Goal: Task Accomplishment & Management: Manage account settings

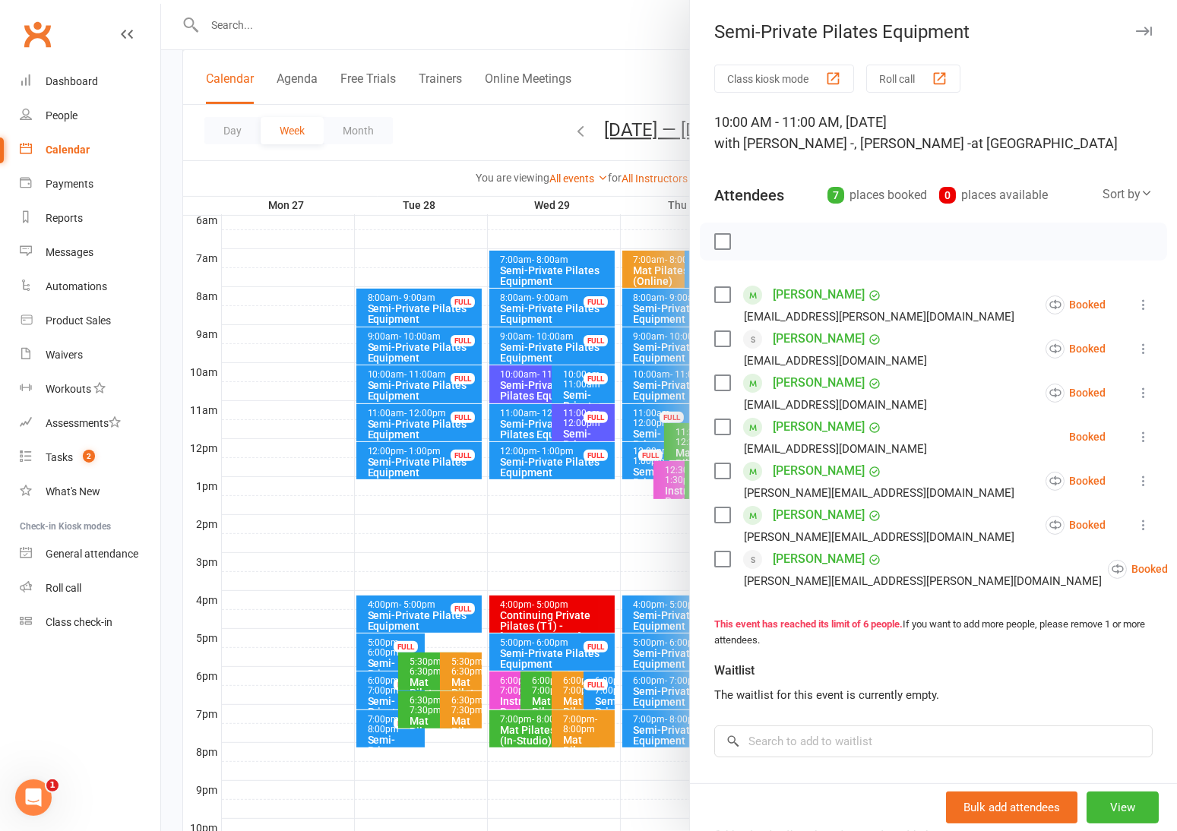
click at [453, 128] on div at bounding box center [669, 415] width 1016 height 831
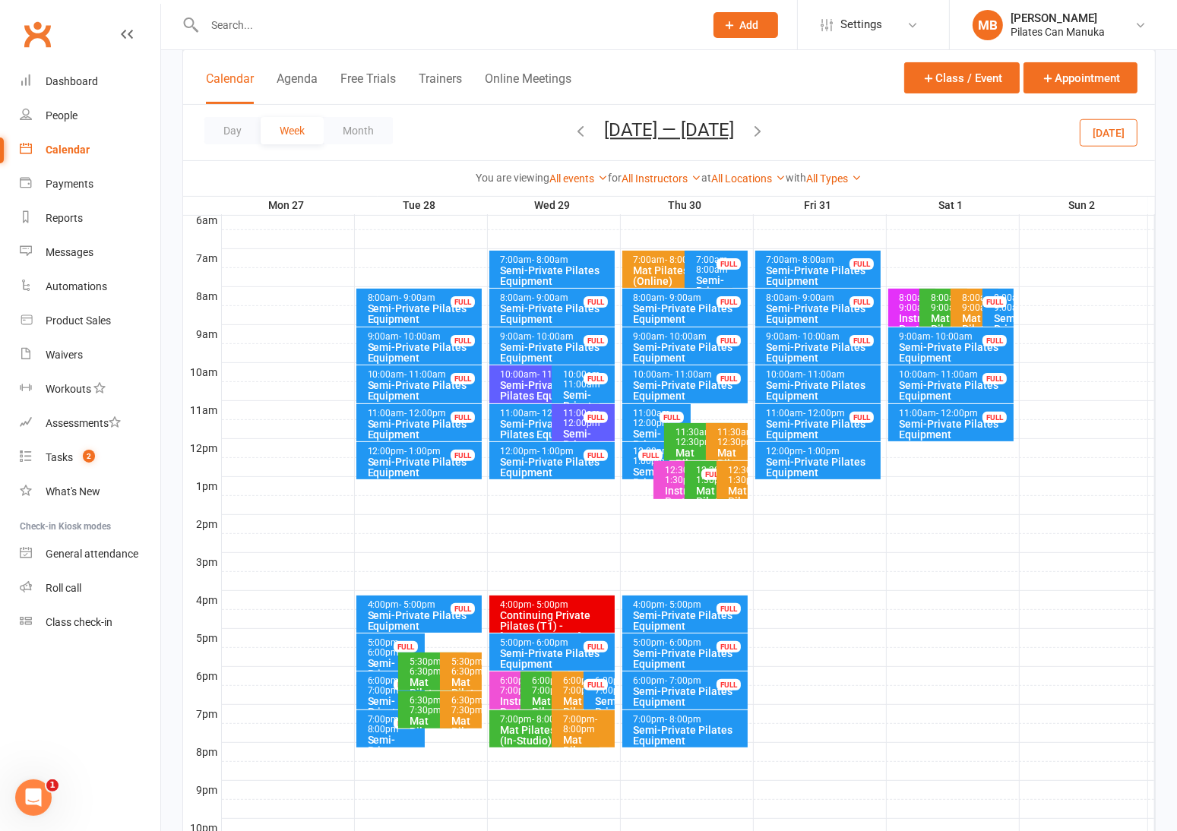
click at [617, 135] on button "Oct 27 — Nov 2 2025" at bounding box center [669, 129] width 130 height 21
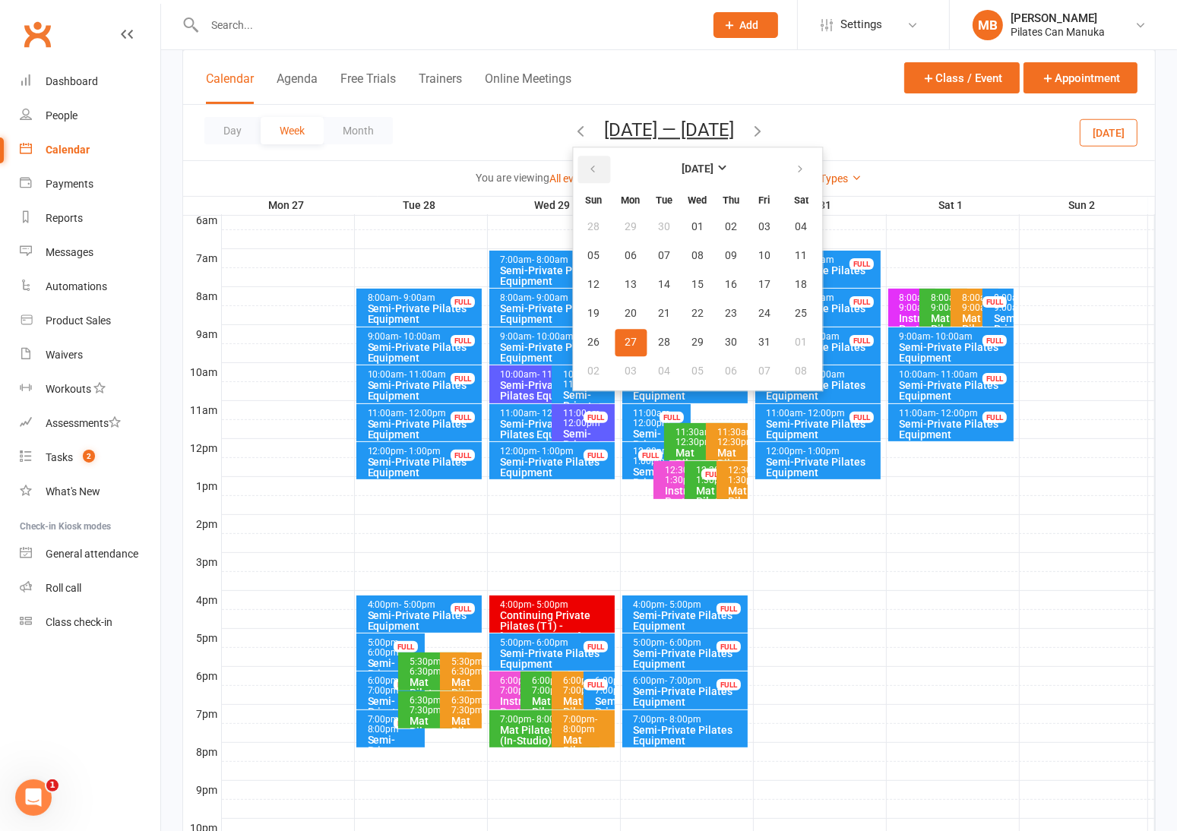
click at [578, 179] on button "button" at bounding box center [594, 169] width 33 height 27
click at [581, 179] on button "button" at bounding box center [594, 169] width 33 height 27
click at [795, 169] on icon "button" at bounding box center [800, 169] width 11 height 12
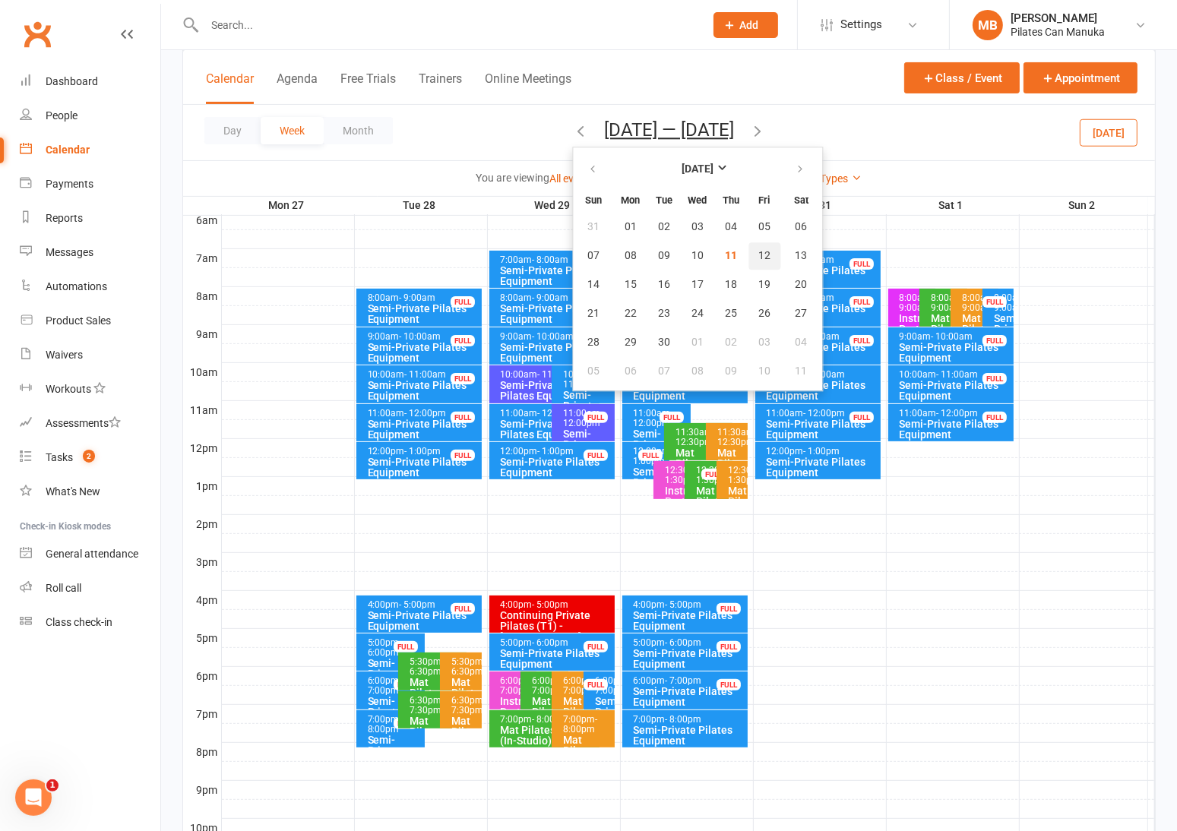
click at [758, 260] on span "12" at bounding box center [764, 256] width 12 height 12
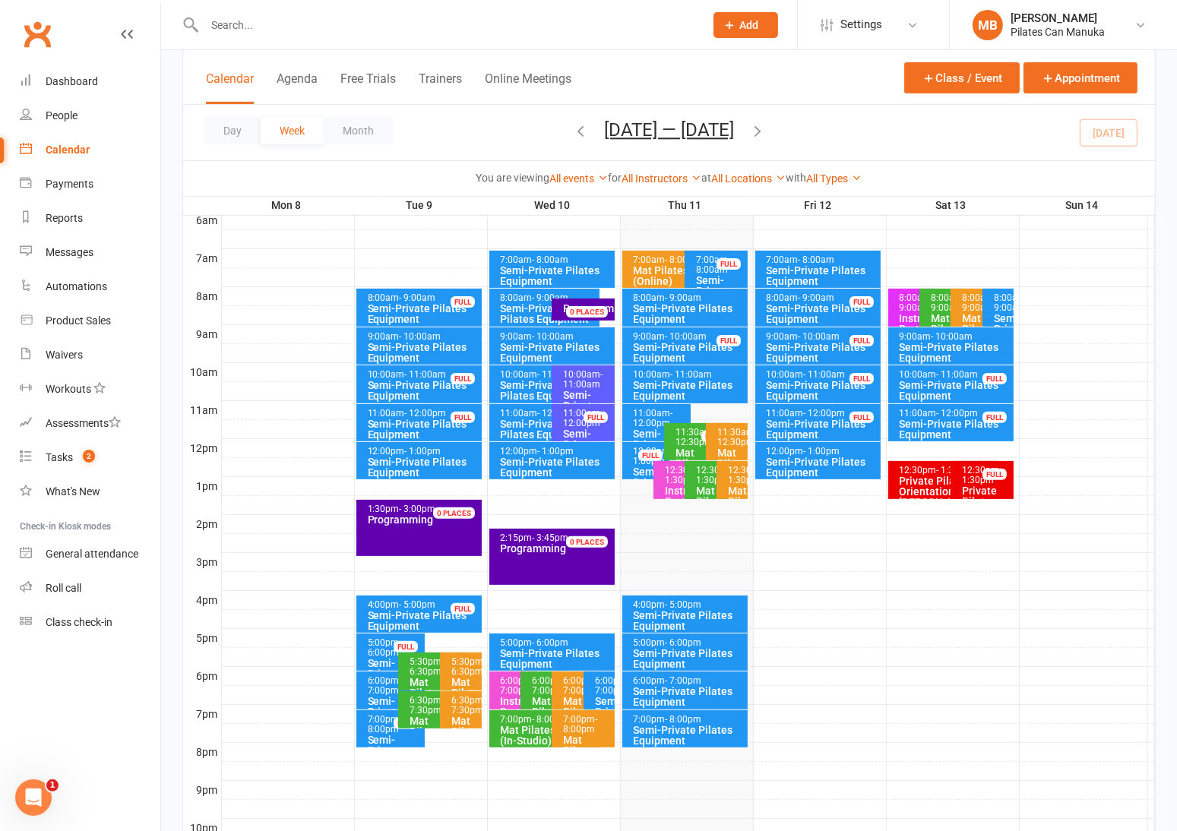
click at [833, 457] on div "Semi-Private Pilates Equipment" at bounding box center [822, 467] width 112 height 21
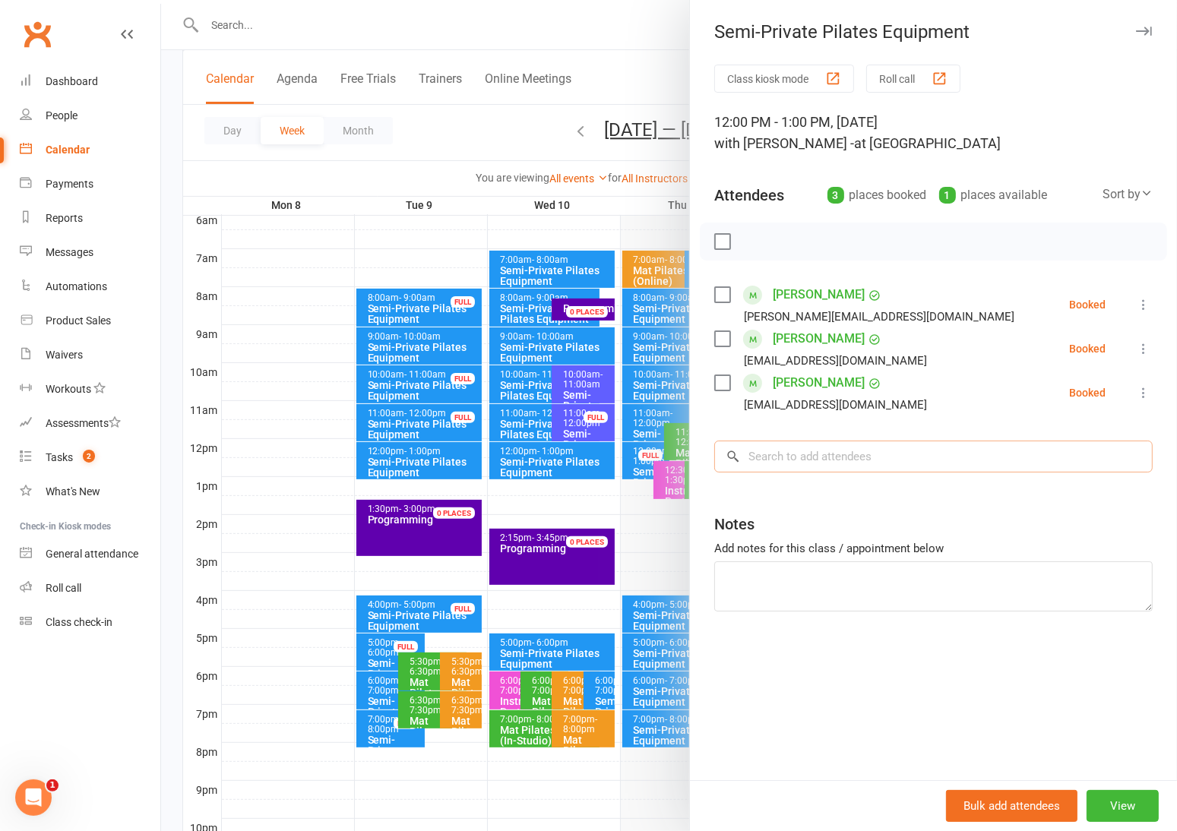
click at [812, 458] on input "search" at bounding box center [933, 457] width 439 height 32
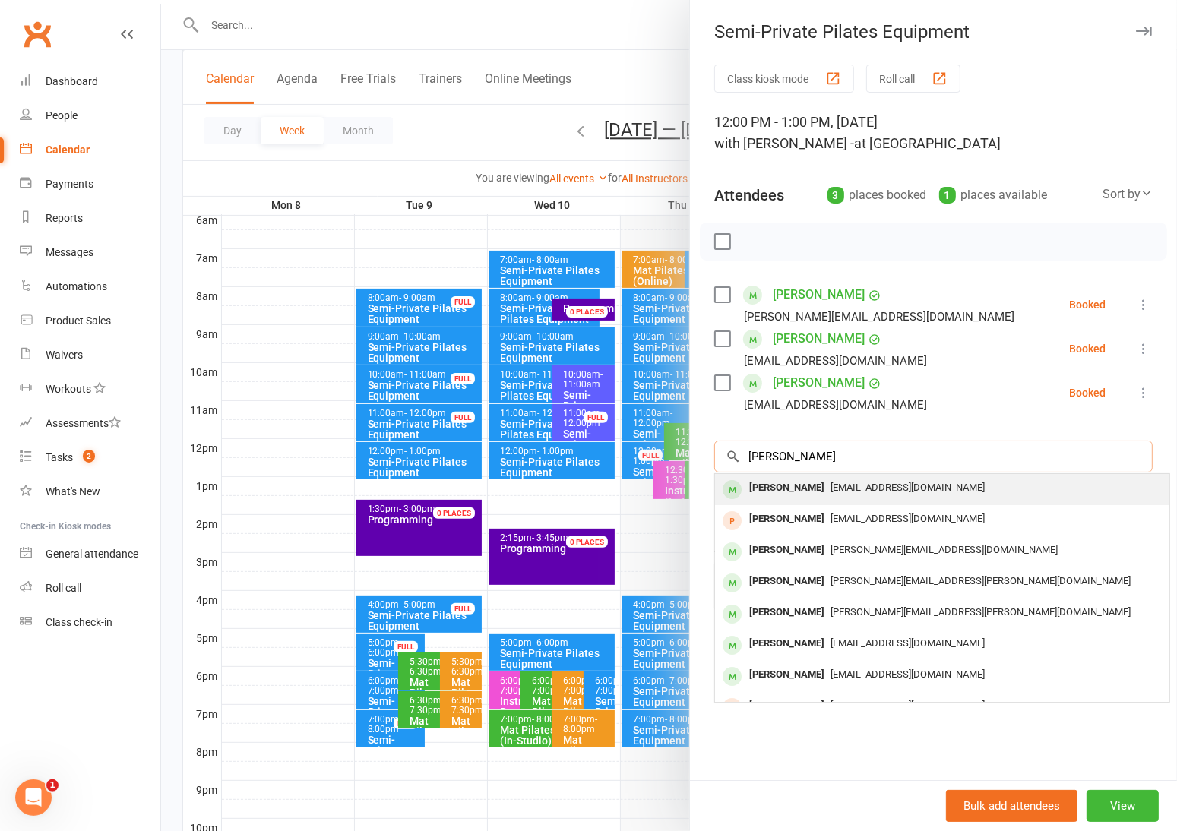
type input "kathy"
click at [831, 484] on span "kathykorsch@hotmail.com" at bounding box center [908, 487] width 154 height 11
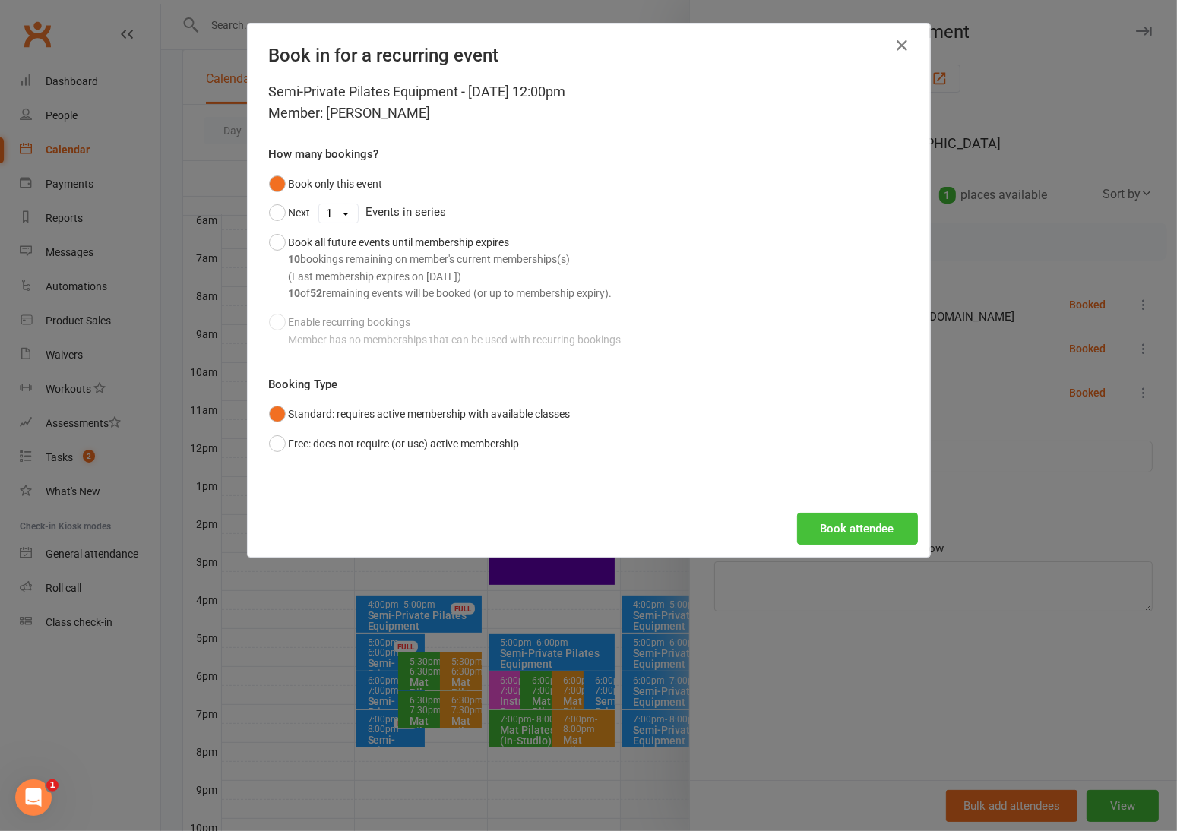
click at [869, 526] on button "Book attendee" at bounding box center [857, 529] width 121 height 32
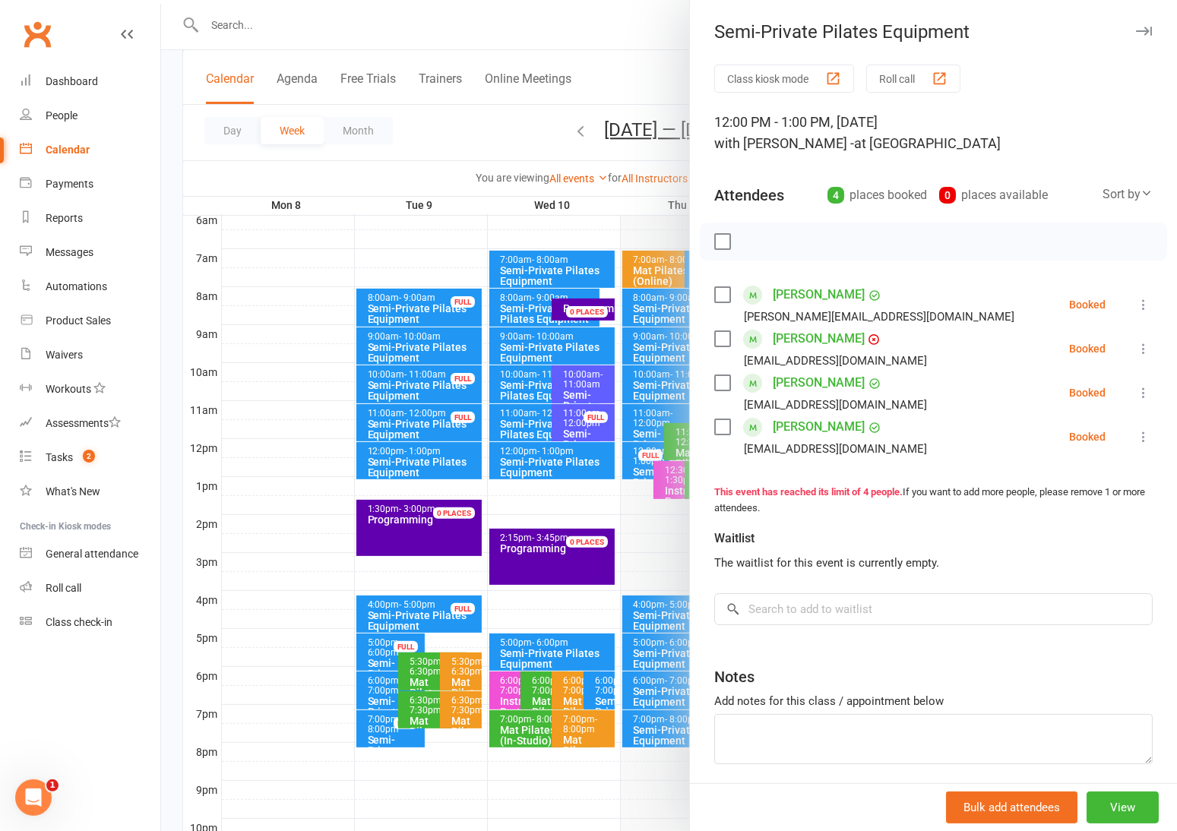
click at [578, 56] on div at bounding box center [669, 415] width 1016 height 831
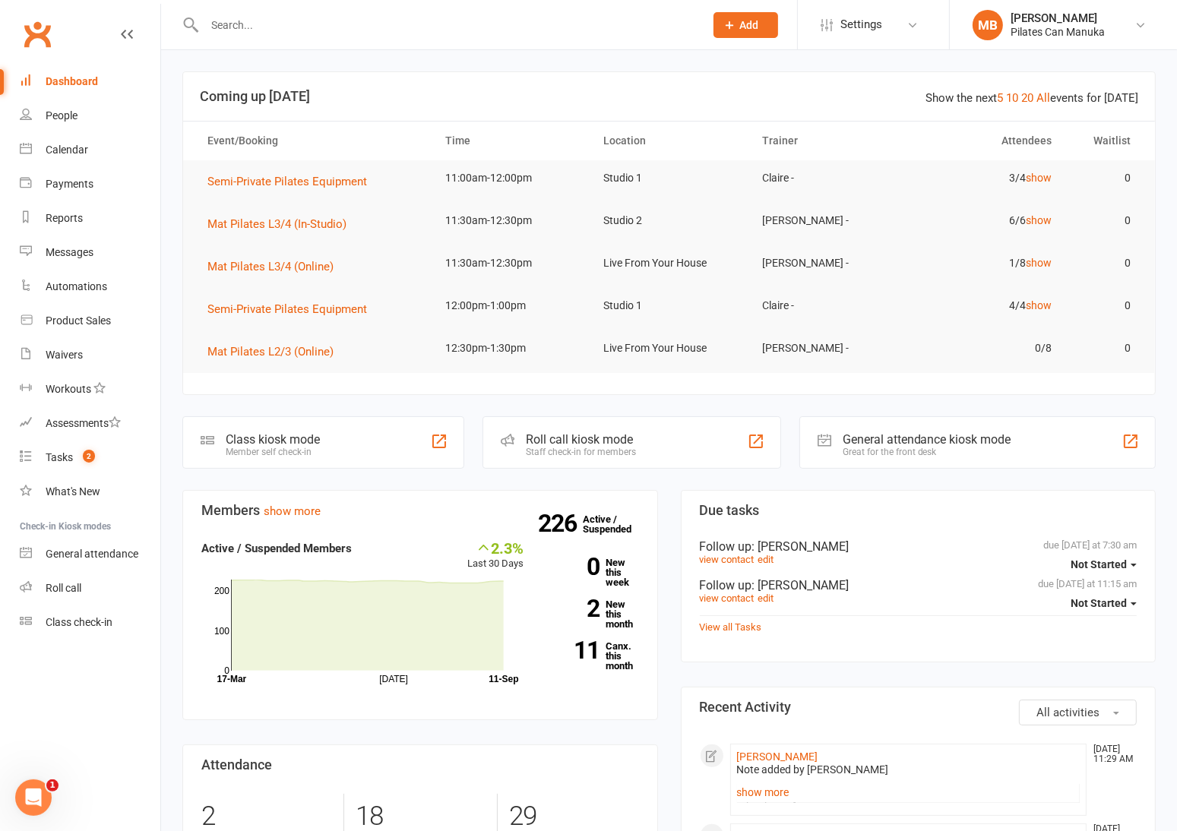
click at [375, 27] on input "text" at bounding box center [447, 24] width 494 height 21
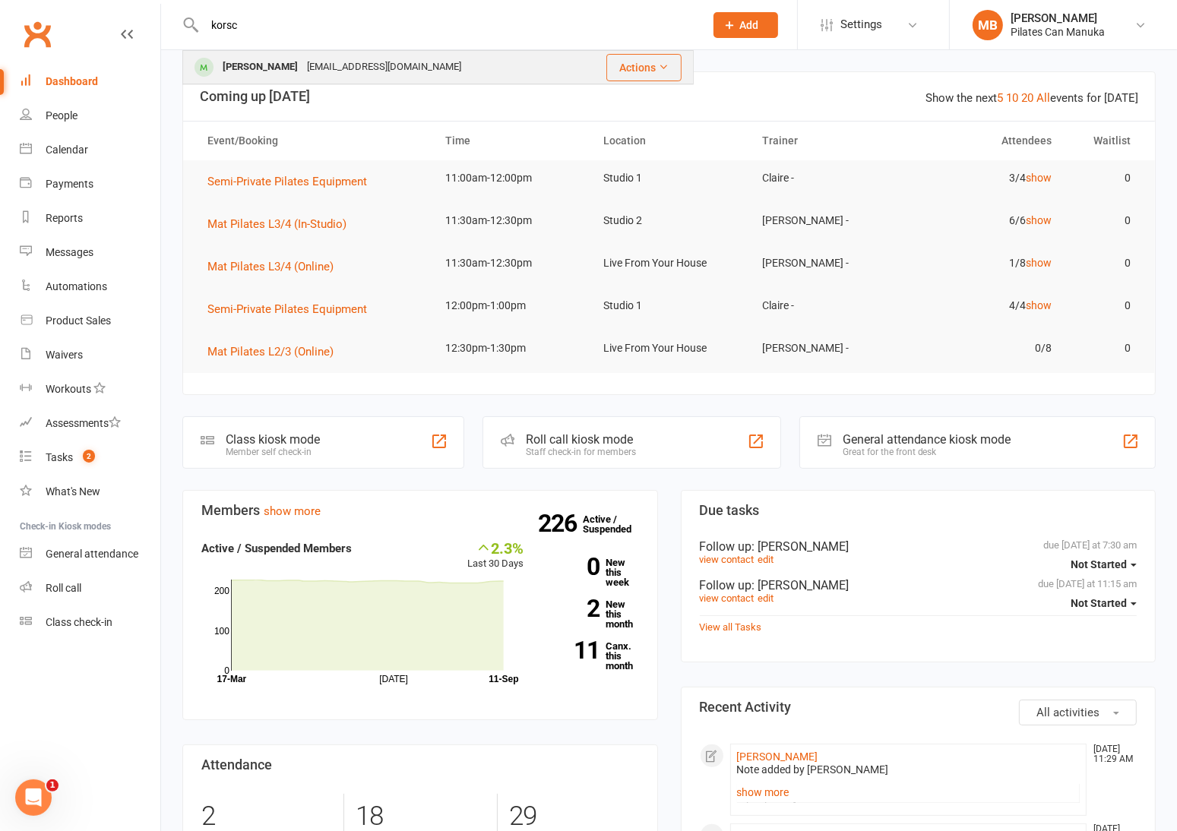
type input "korsc"
click at [379, 68] on div "kathykorsch@hotmail.com" at bounding box center [383, 67] width 163 height 22
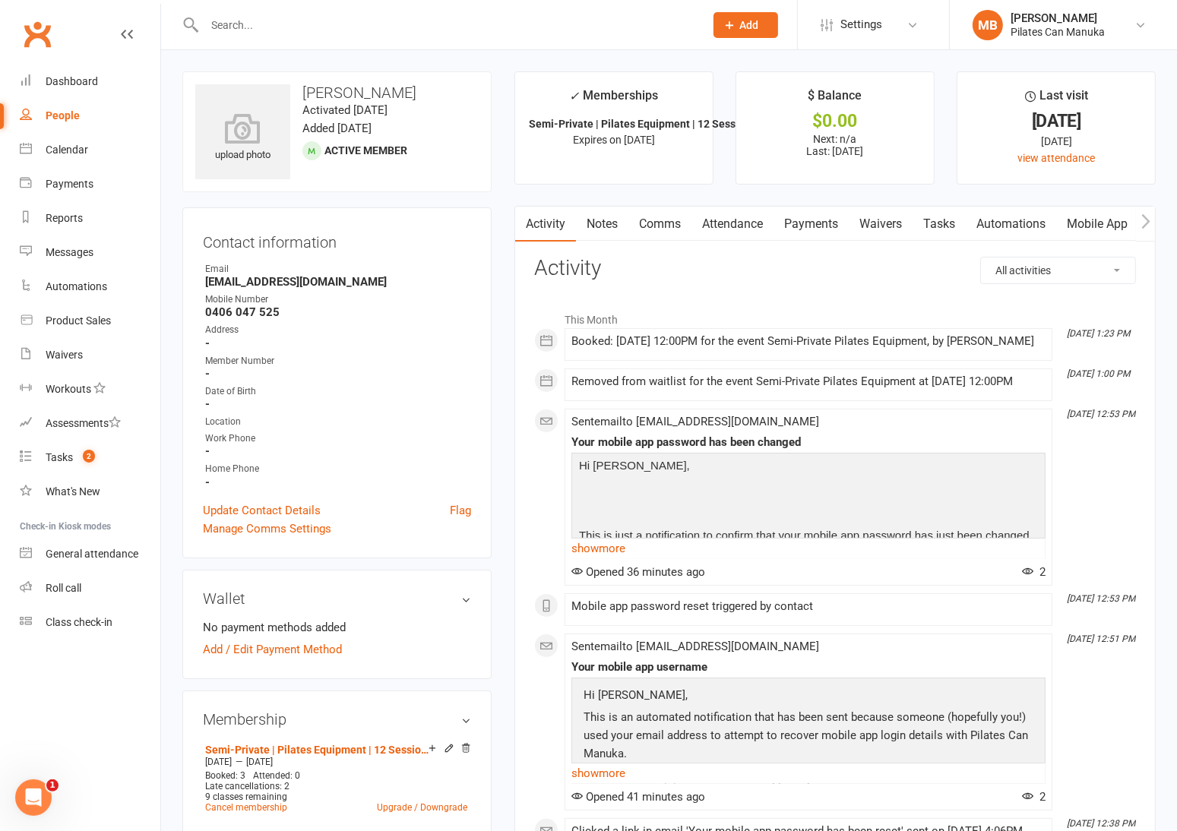
click at [822, 225] on link "Payments" at bounding box center [811, 224] width 75 height 35
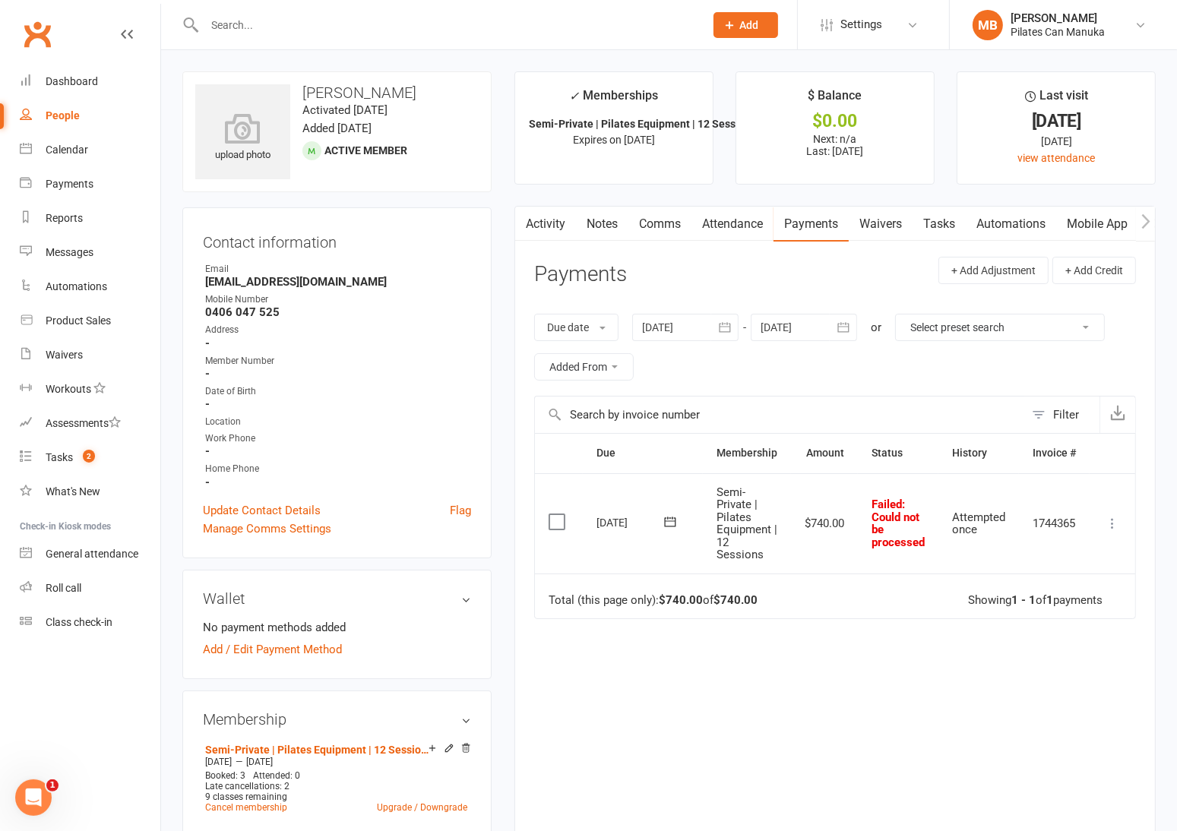
click at [1118, 524] on icon at bounding box center [1112, 523] width 15 height 15
click at [1079, 609] on link "Mark as Paid (Other)" at bounding box center [1045, 614] width 150 height 30
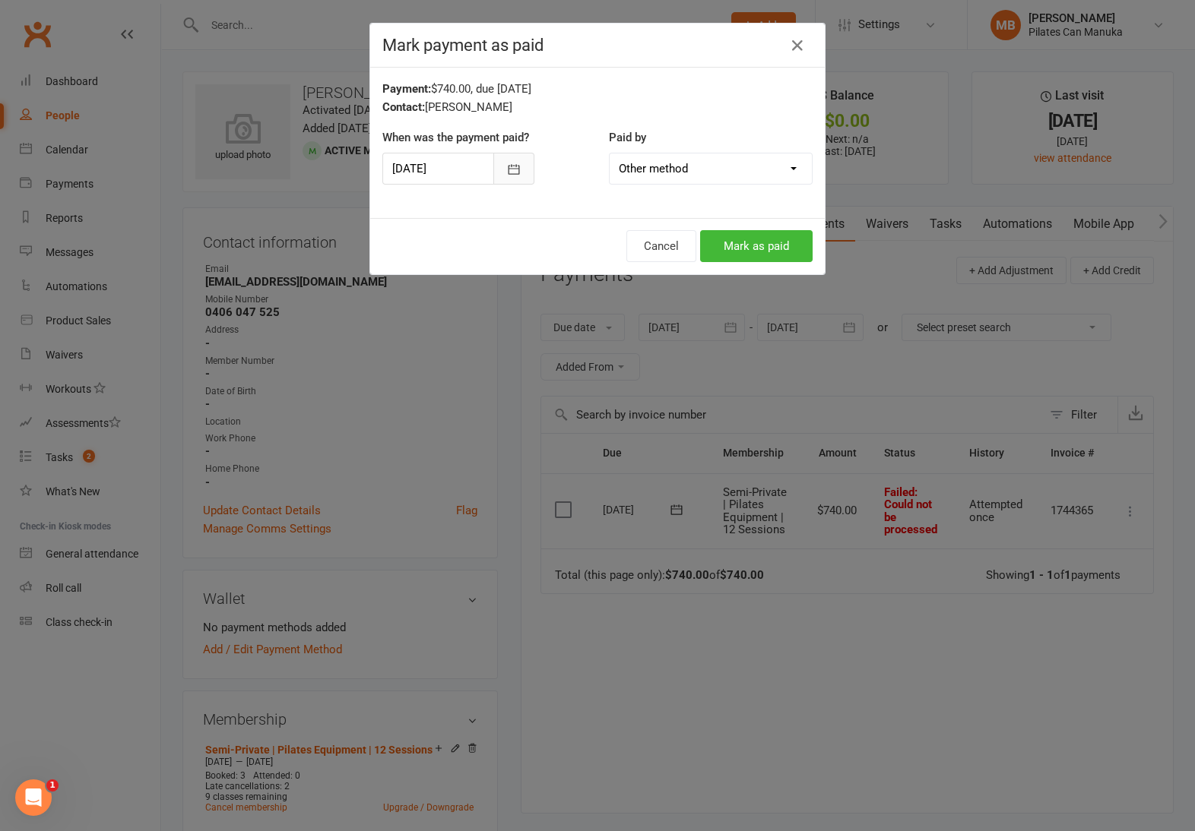
click at [508, 171] on icon "button" at bounding box center [513, 169] width 15 height 15
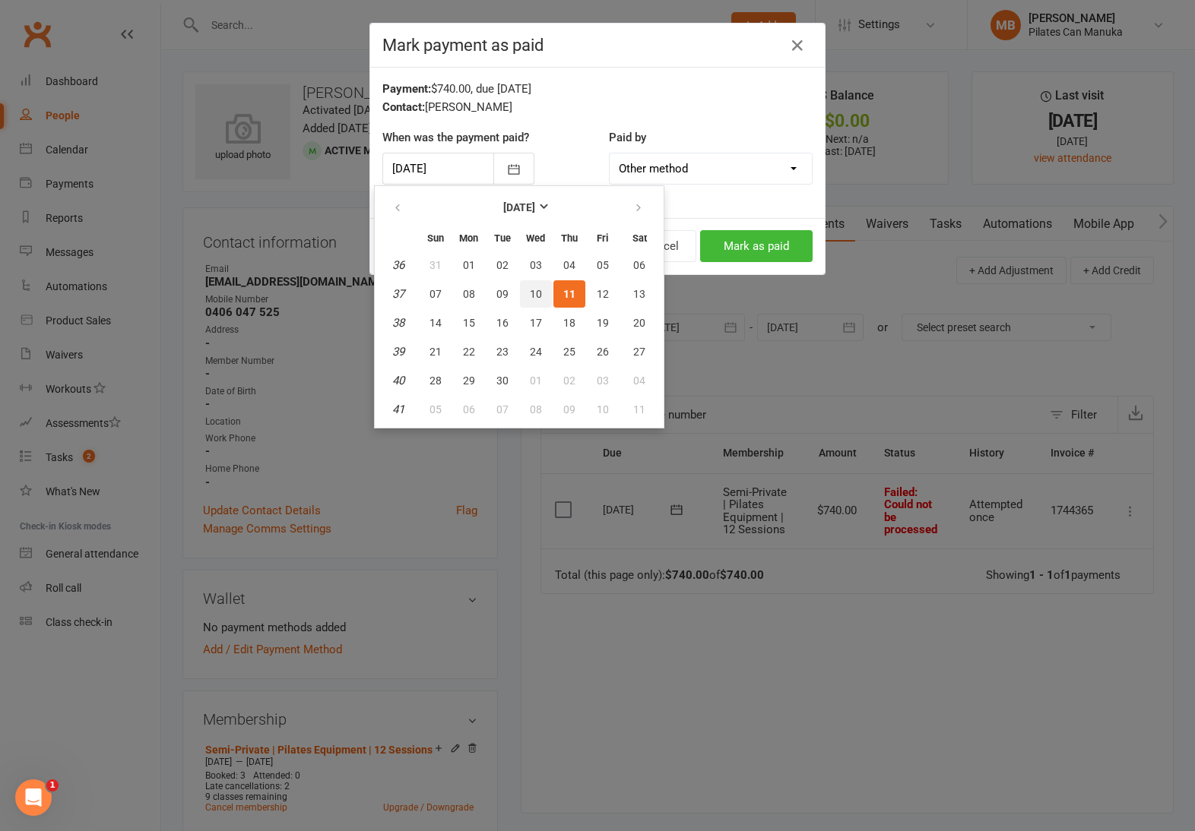
click at [530, 296] on span "10" at bounding box center [536, 294] width 12 height 12
type input "10 Sep 2025"
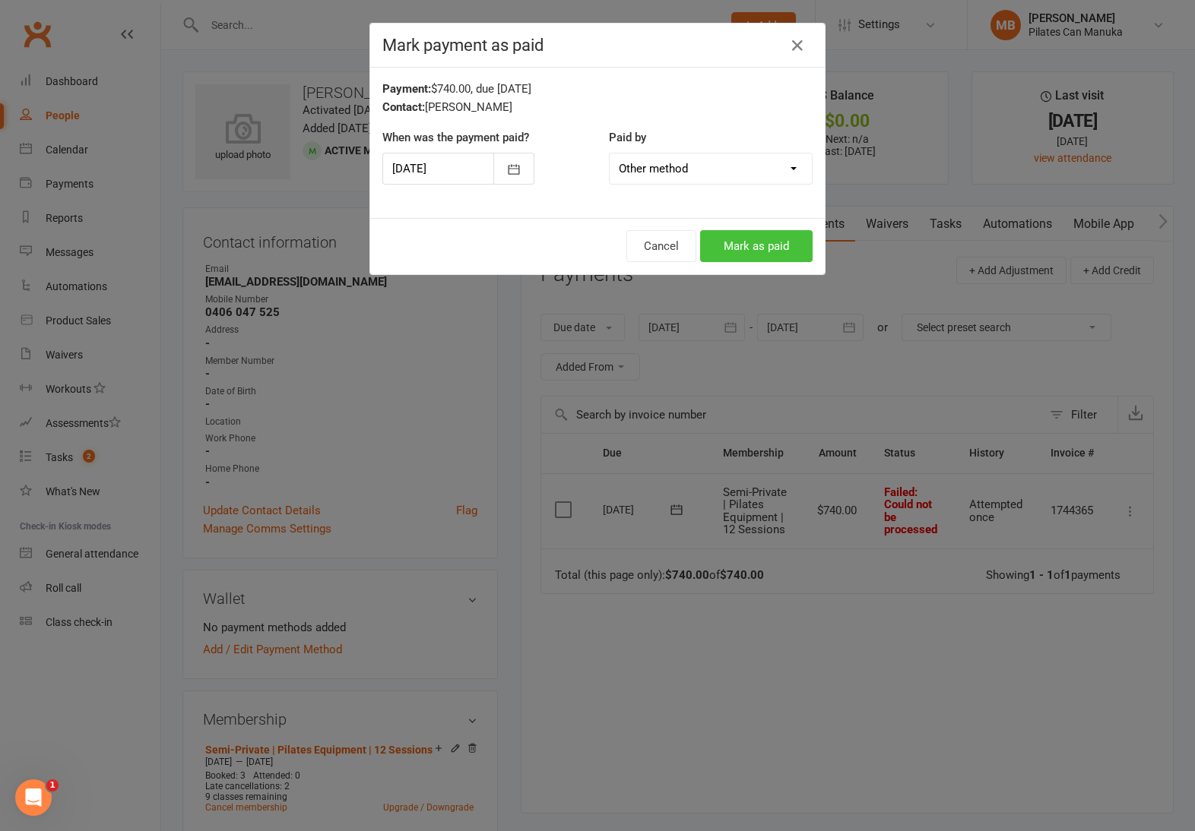
click at [746, 242] on button "Mark as paid" at bounding box center [756, 246] width 112 height 32
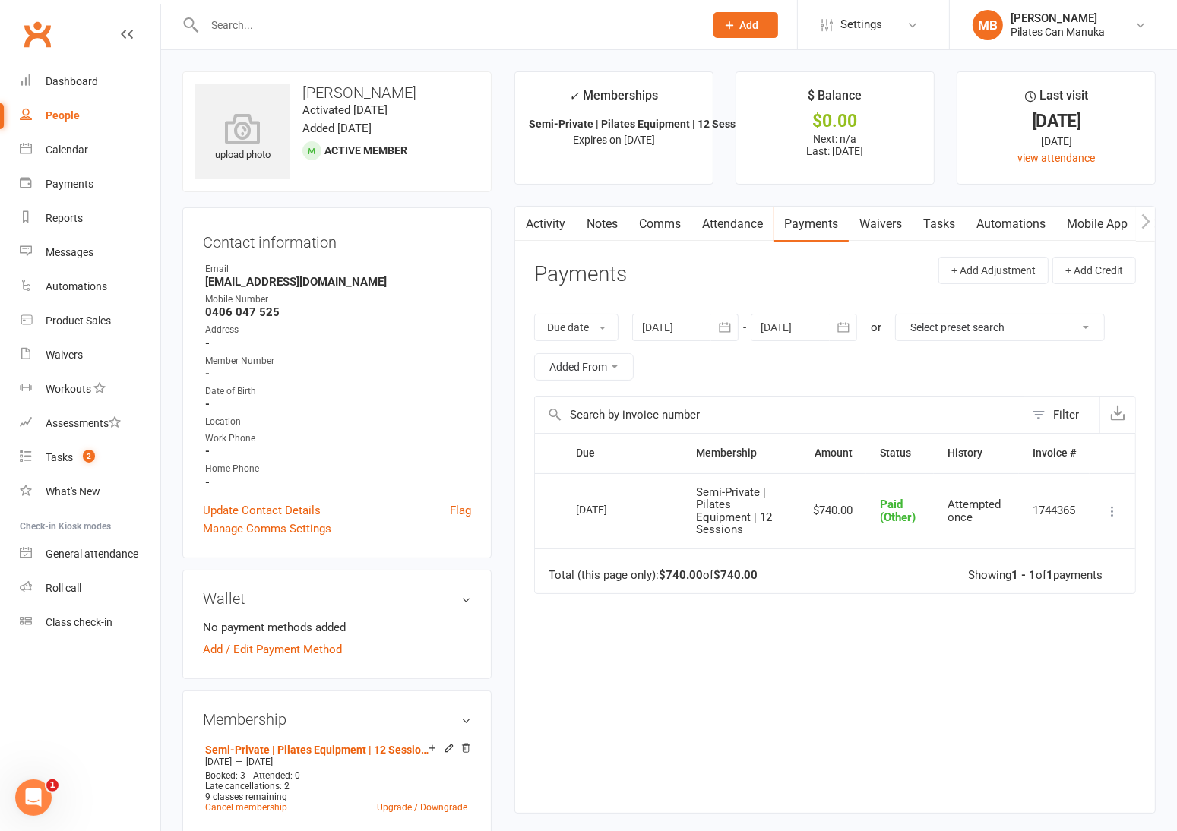
click at [724, 227] on link "Attendance" at bounding box center [733, 224] width 82 height 35
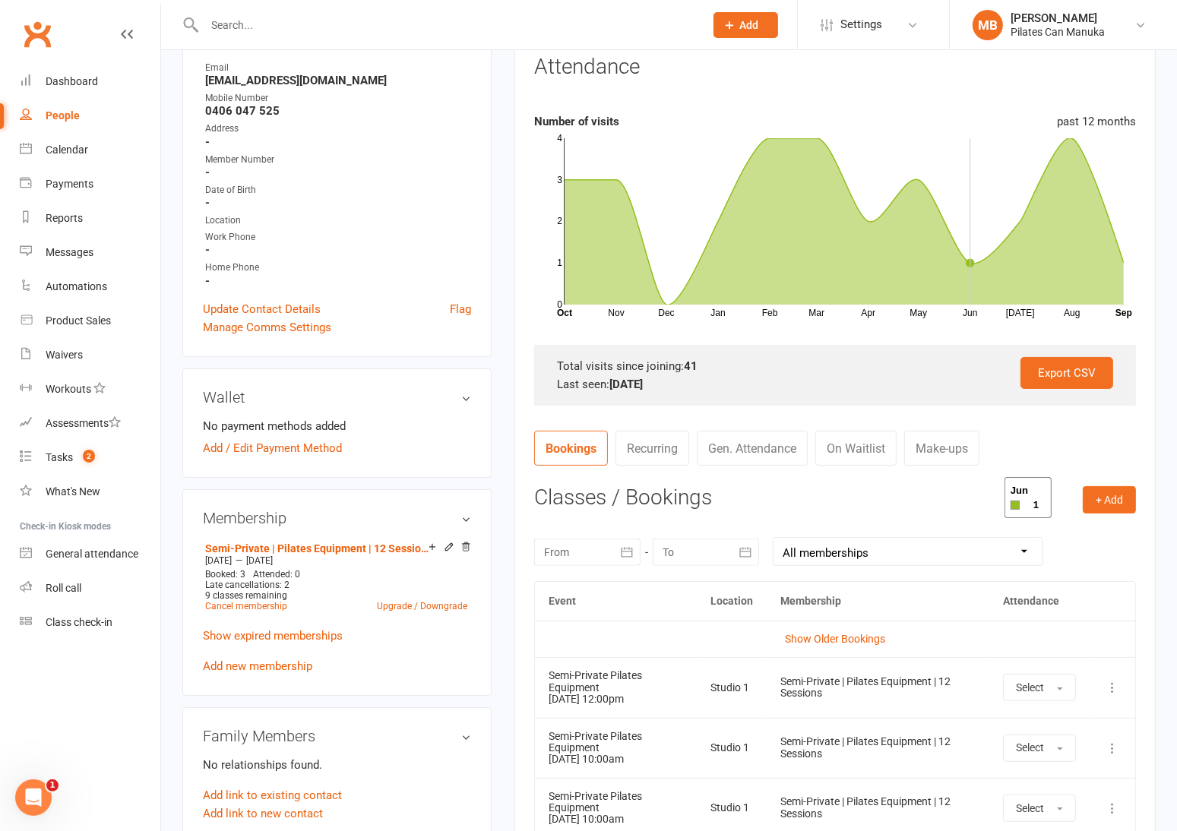
scroll to position [456, 0]
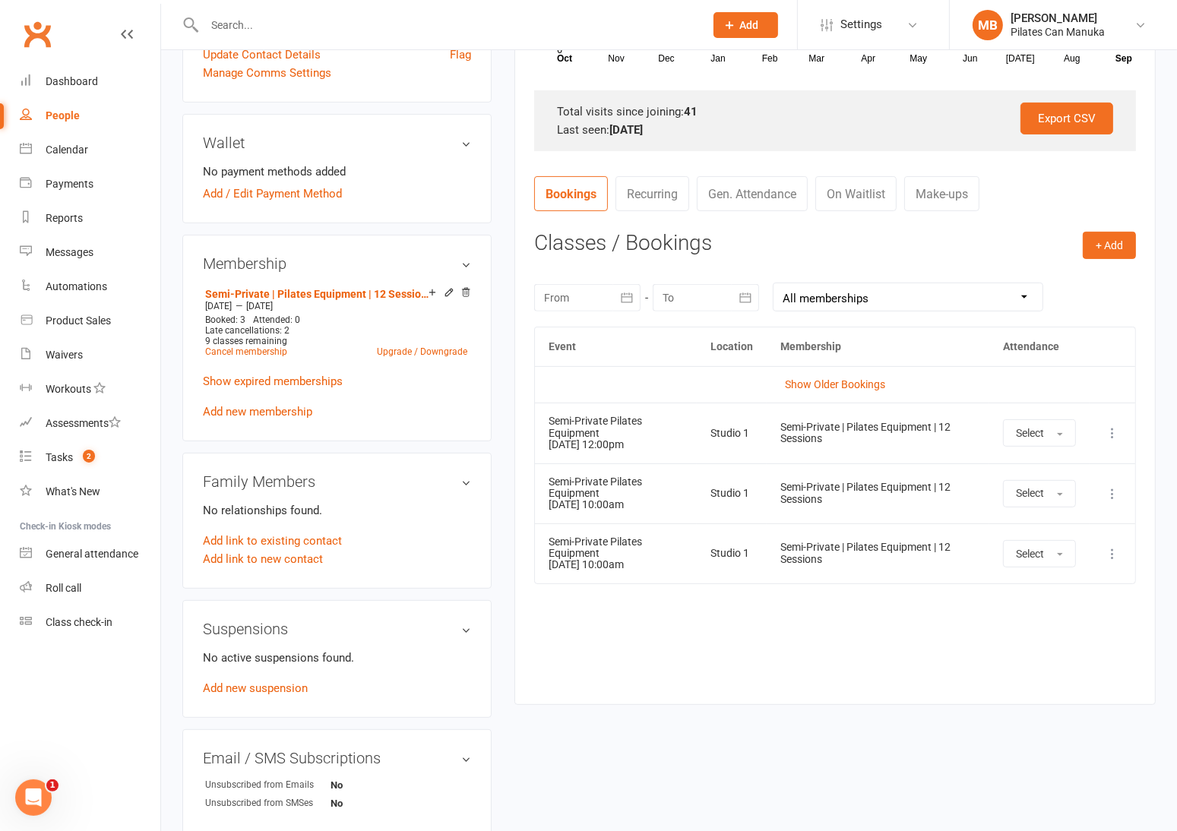
click at [1115, 433] on icon at bounding box center [1112, 433] width 15 height 15
click at [1065, 529] on link "Remove booking" at bounding box center [1045, 523] width 150 height 30
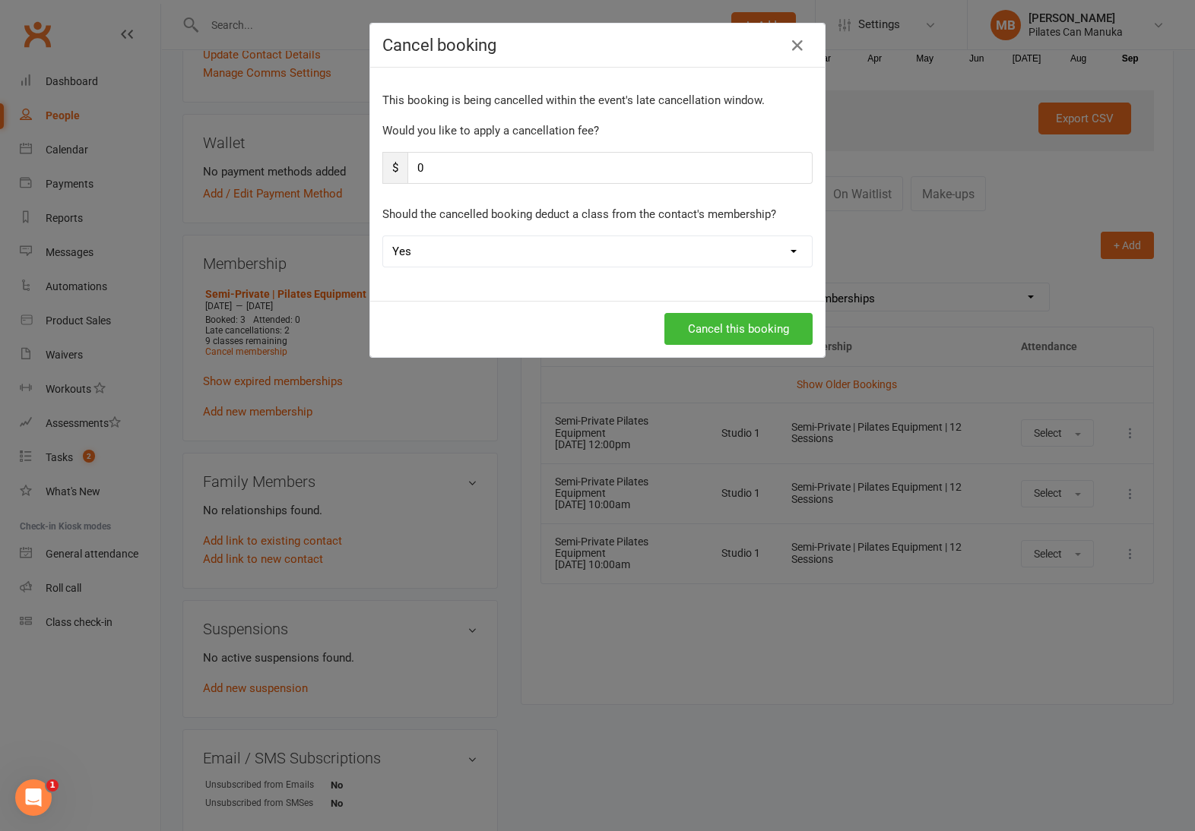
click at [768, 247] on select "Yes No" at bounding box center [597, 251] width 429 height 30
select select "1"
click at [383, 236] on select "Yes No" at bounding box center [597, 251] width 429 height 30
click at [758, 333] on button "Cancel this booking" at bounding box center [738, 329] width 148 height 32
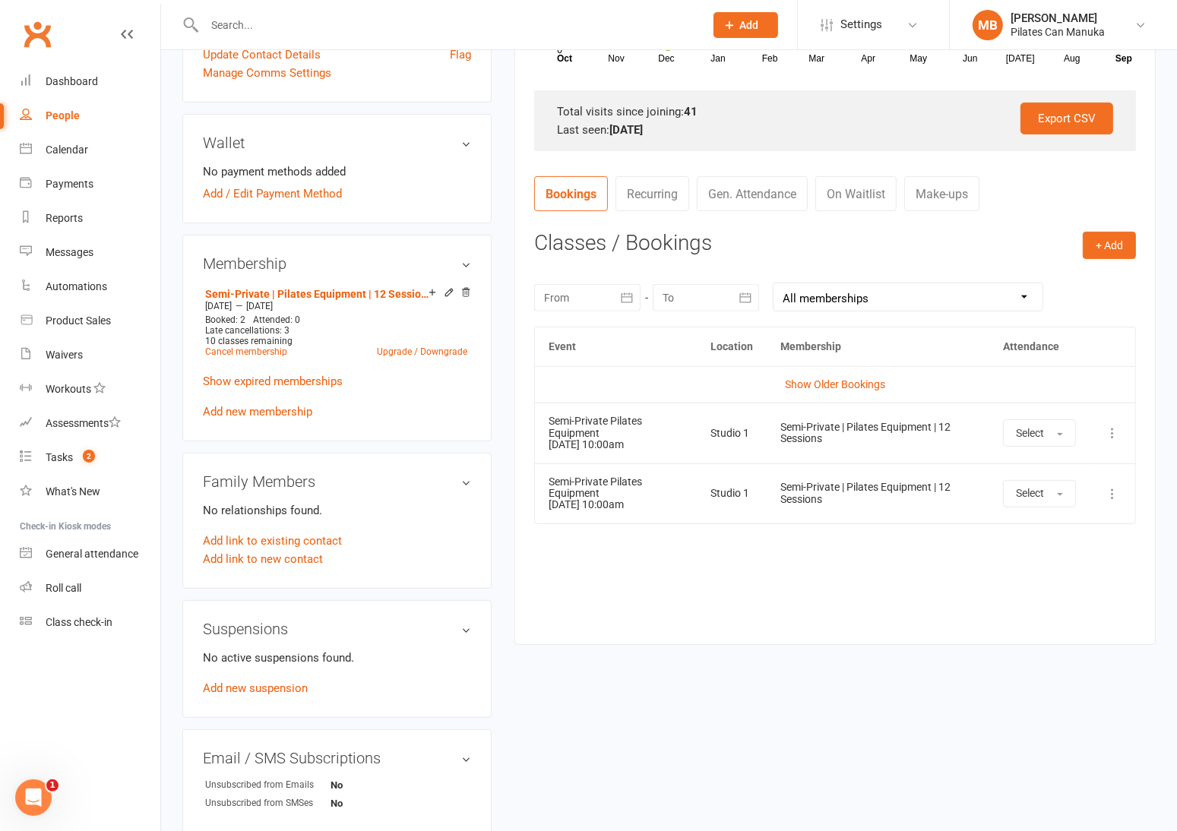
scroll to position [0, 0]
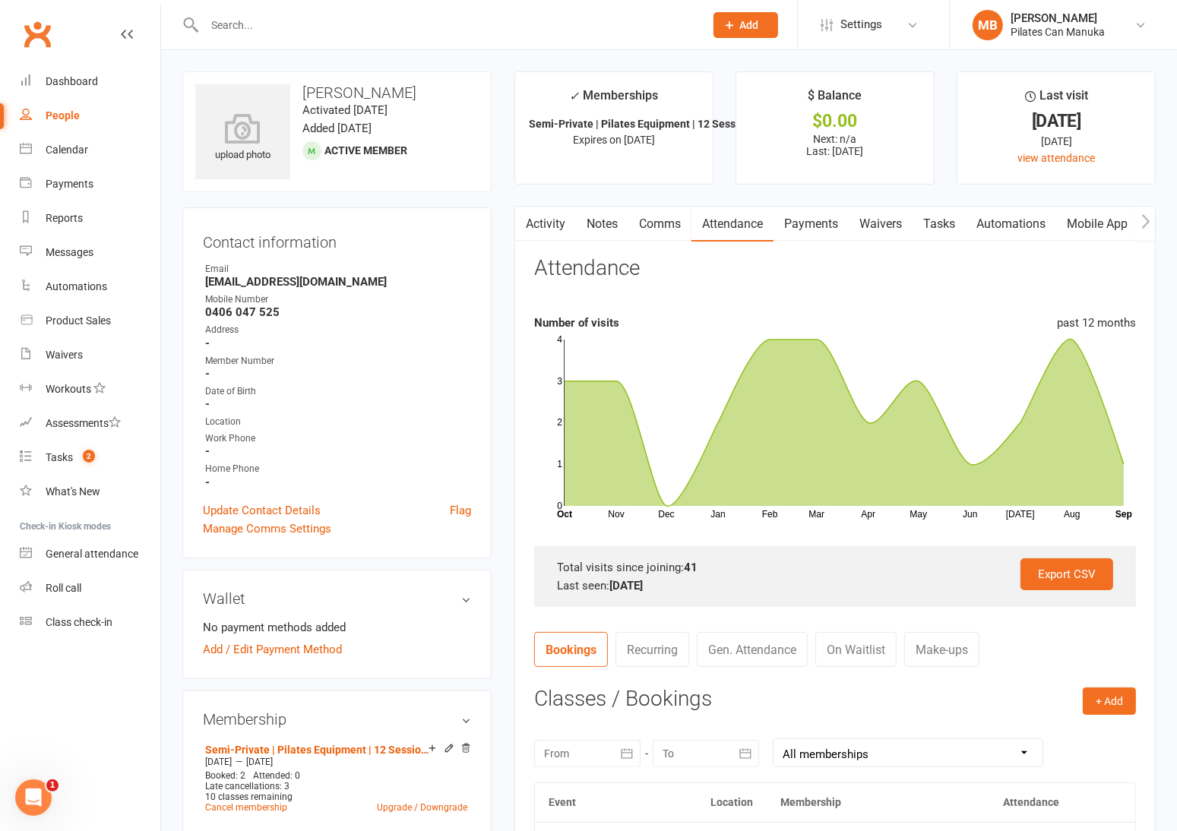
click at [613, 225] on link "Notes" at bounding box center [602, 224] width 52 height 35
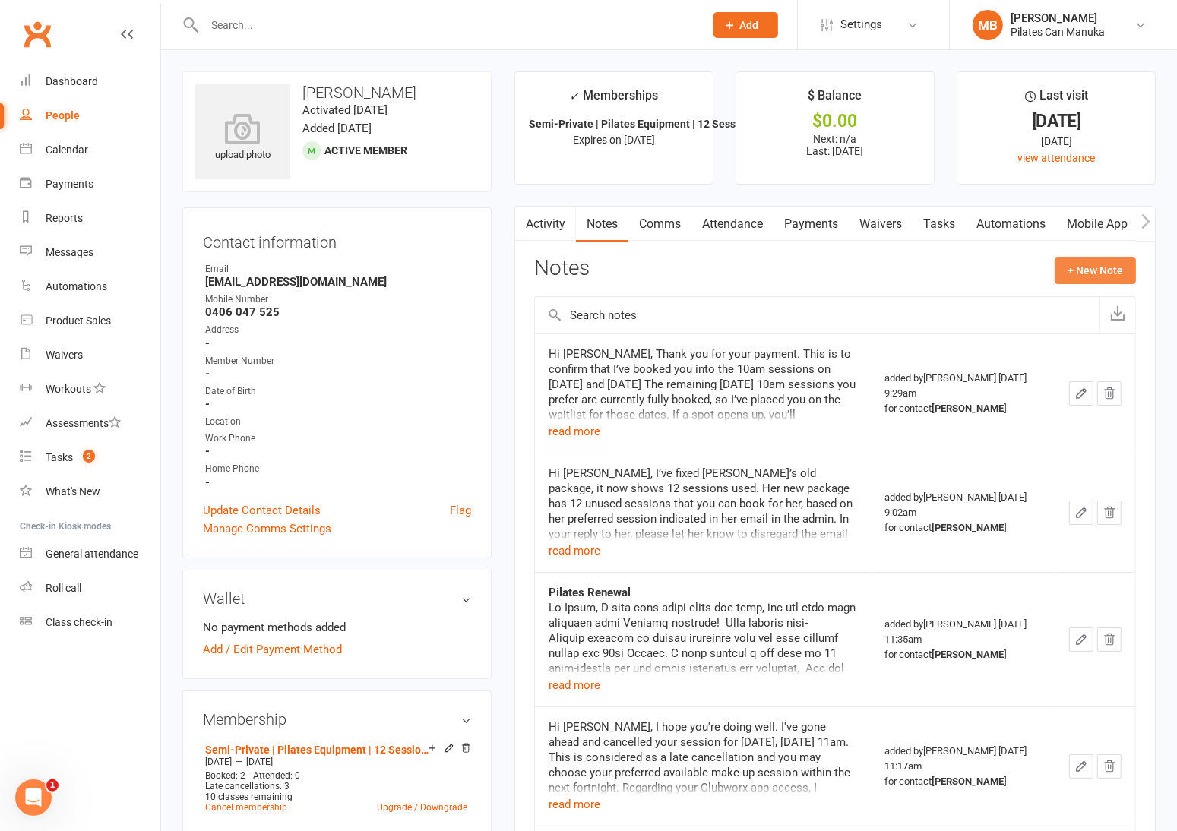
click at [1081, 276] on button "+ New Note" at bounding box center [1095, 270] width 81 height 27
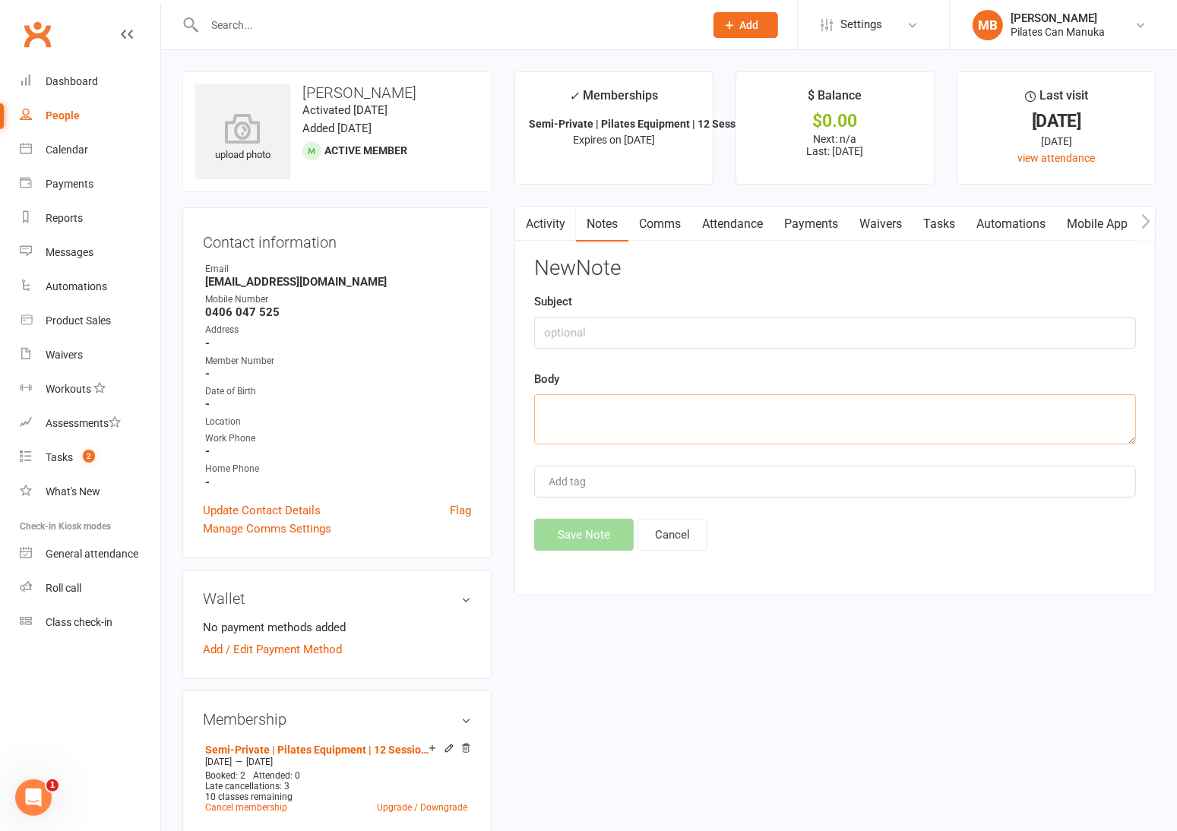
click at [619, 417] on textarea at bounding box center [835, 419] width 602 height 50
paste textarea "Hi Kathy, Thank you for your letting us know that you've made other arrangement…"
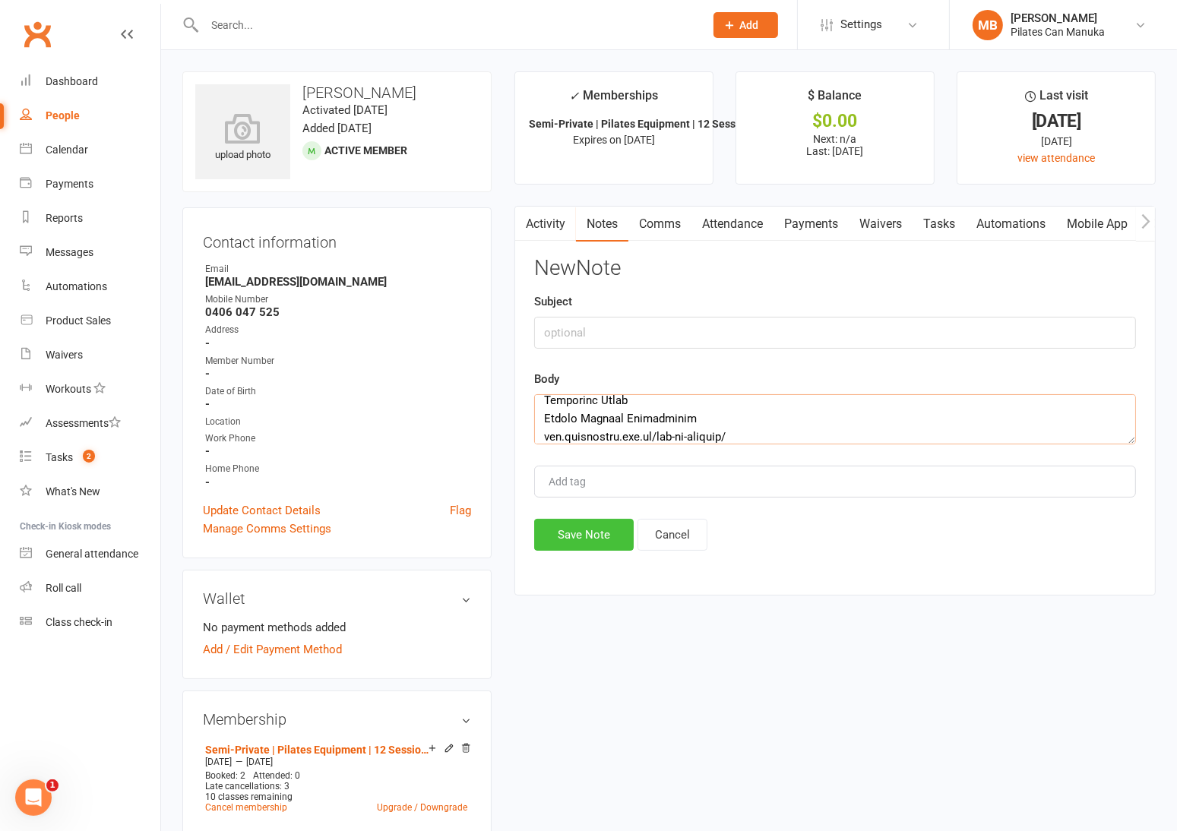
type textarea "Hi Kathy, Thank you for your letting us know that you've made other arrangement…"
drag, startPoint x: 581, startPoint y: 540, endPoint x: 587, endPoint y: 552, distance: 14.0
click at [581, 540] on button "Save Note" at bounding box center [584, 535] width 100 height 32
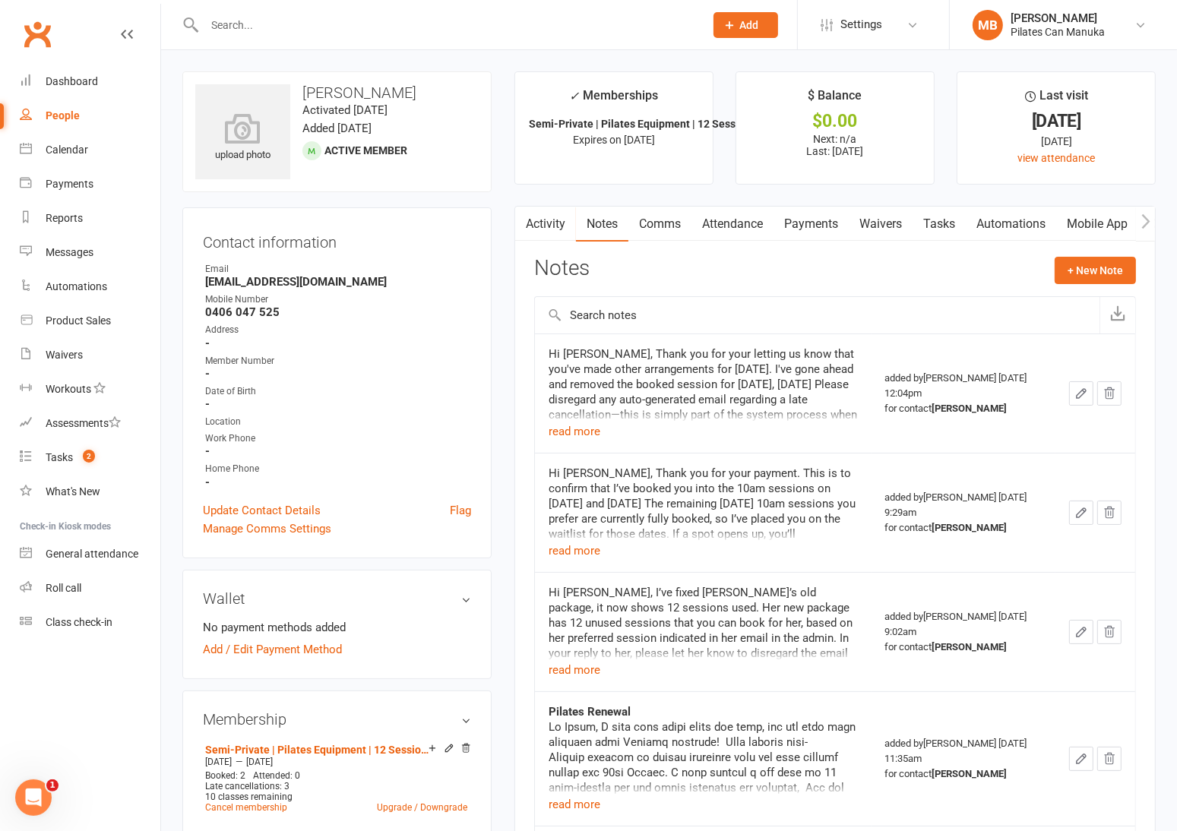
click at [375, 31] on input "text" at bounding box center [447, 24] width 494 height 21
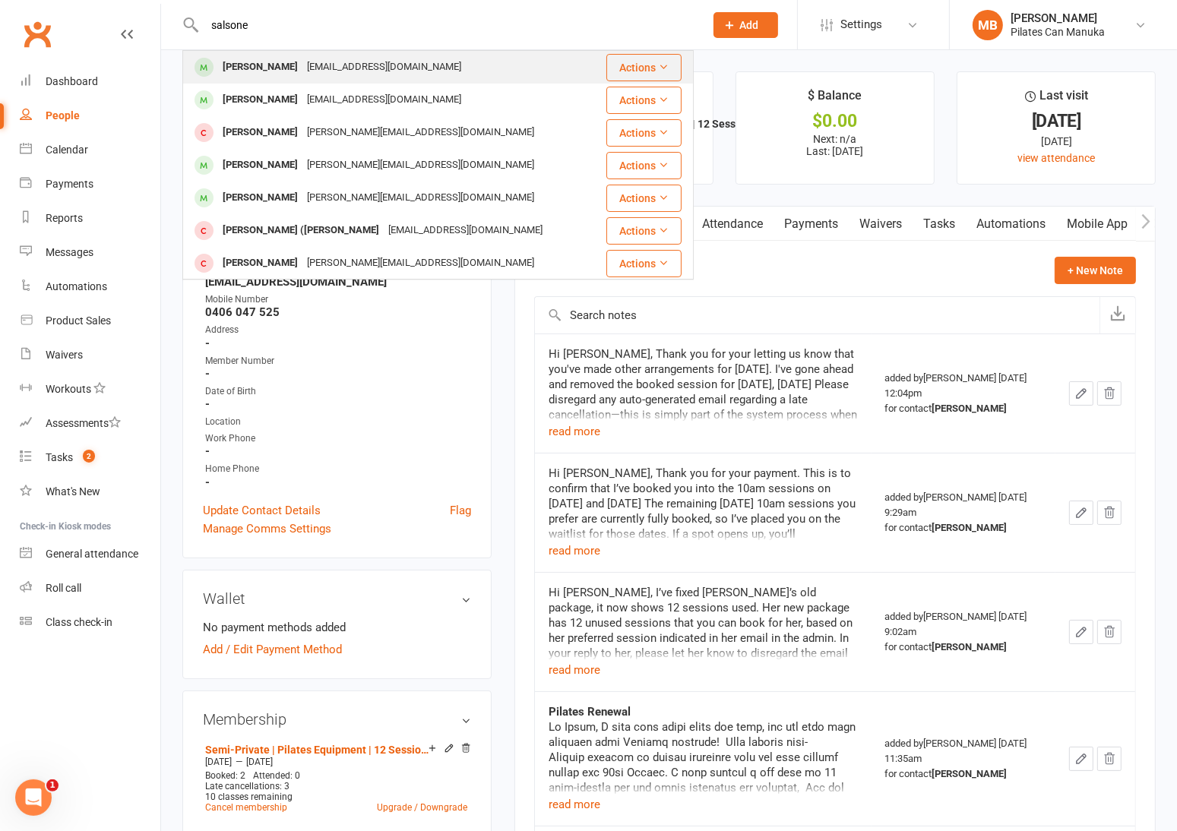
type input "salsone"
click at [397, 57] on div "salsone.c@icloud.com" at bounding box center [383, 67] width 163 height 22
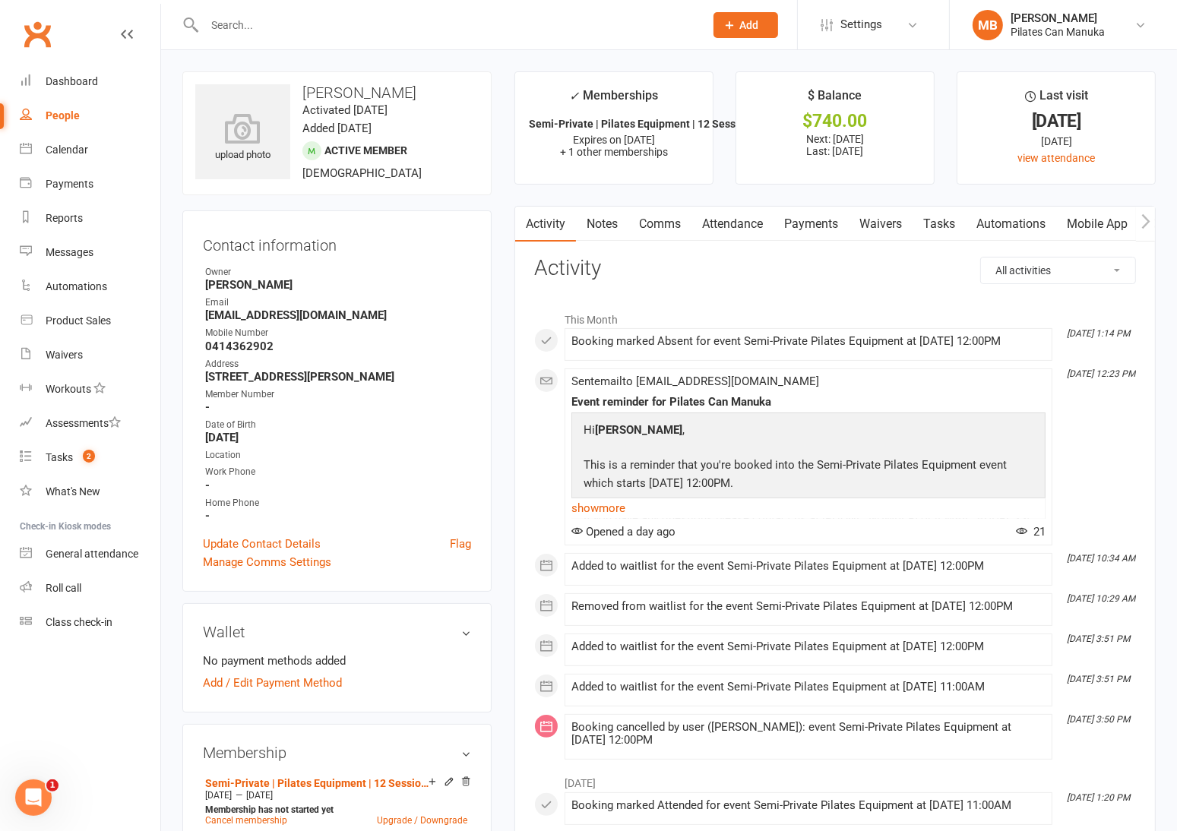
click at [723, 226] on link "Attendance" at bounding box center [733, 224] width 82 height 35
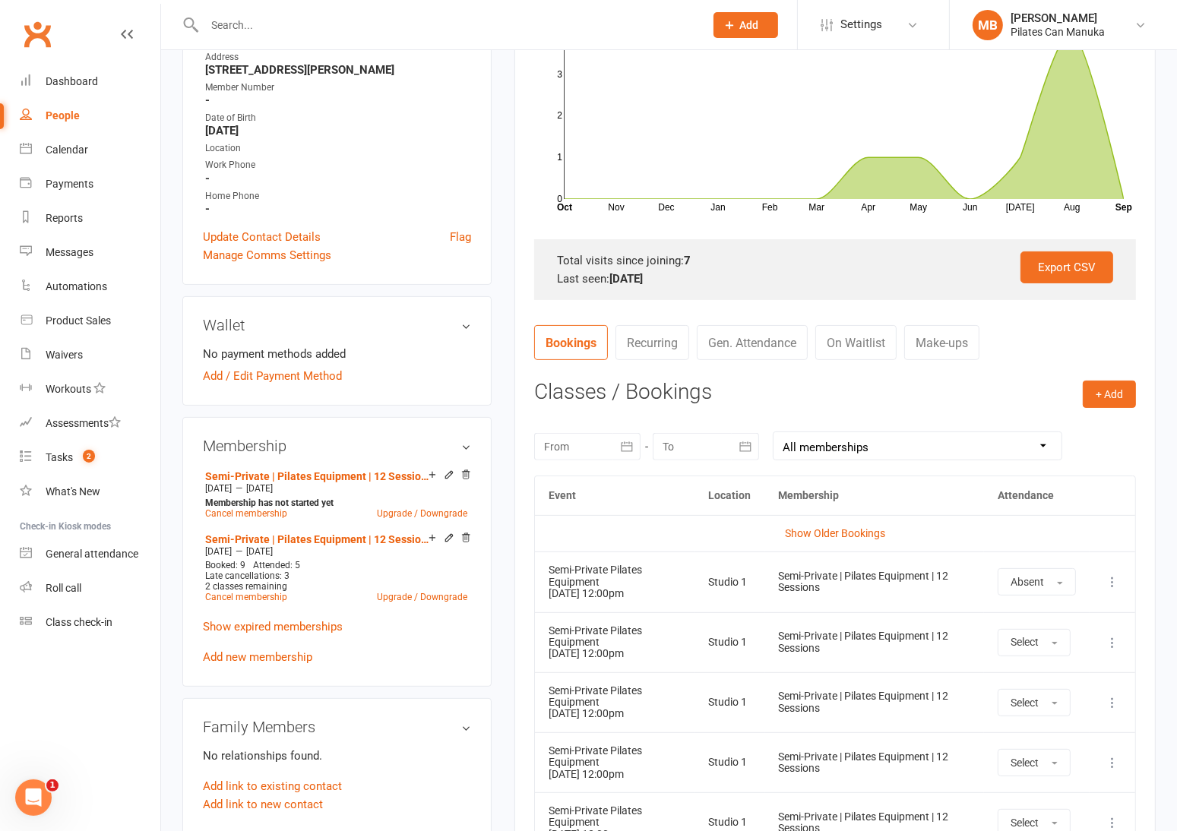
scroll to position [341, 0]
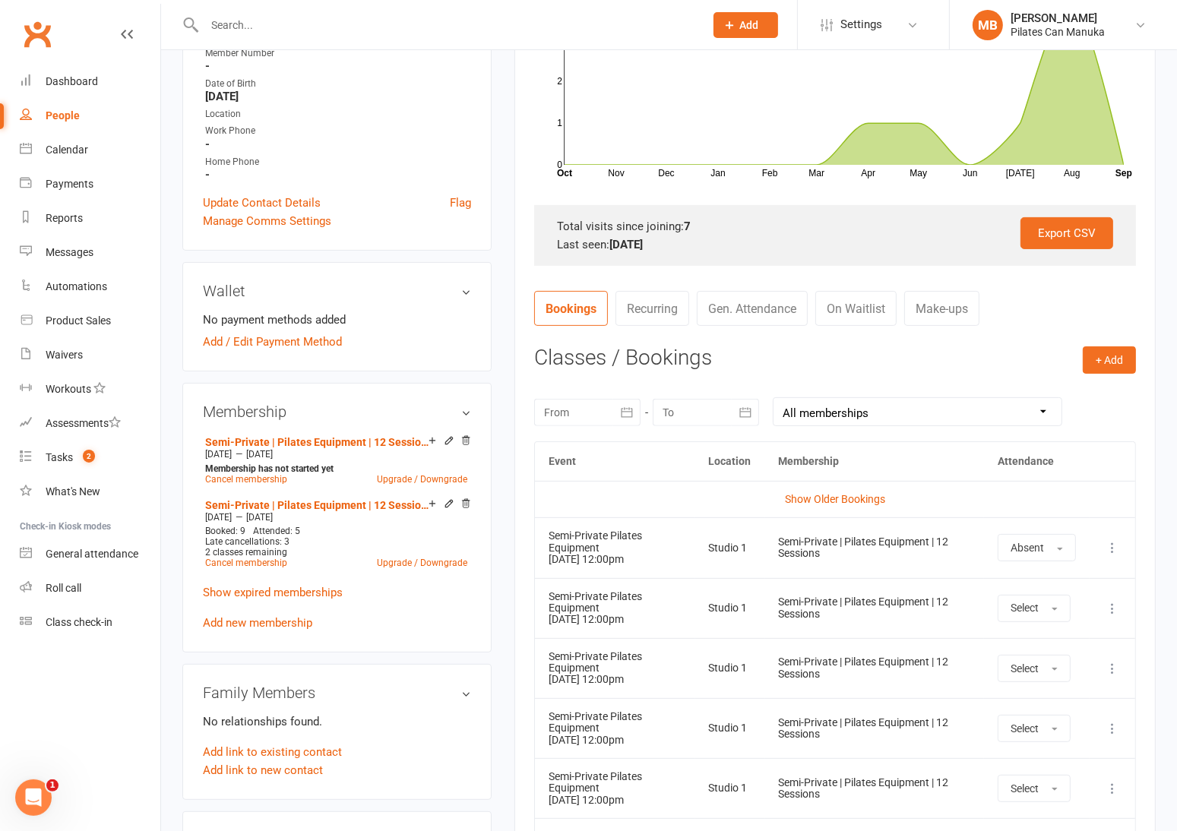
click at [1116, 552] on icon at bounding box center [1112, 547] width 15 height 15
click at [1060, 639] on link "Remove booking" at bounding box center [1045, 638] width 150 height 30
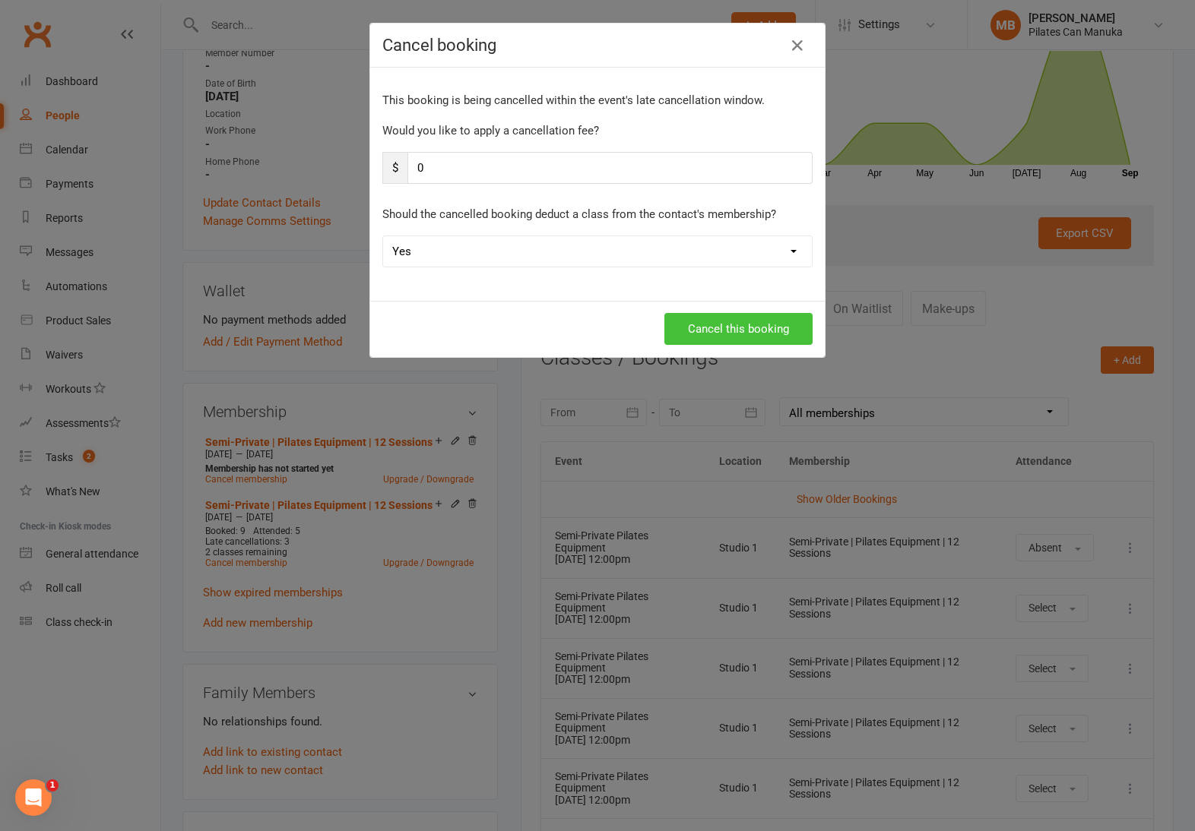
click at [738, 333] on button "Cancel this booking" at bounding box center [738, 329] width 148 height 32
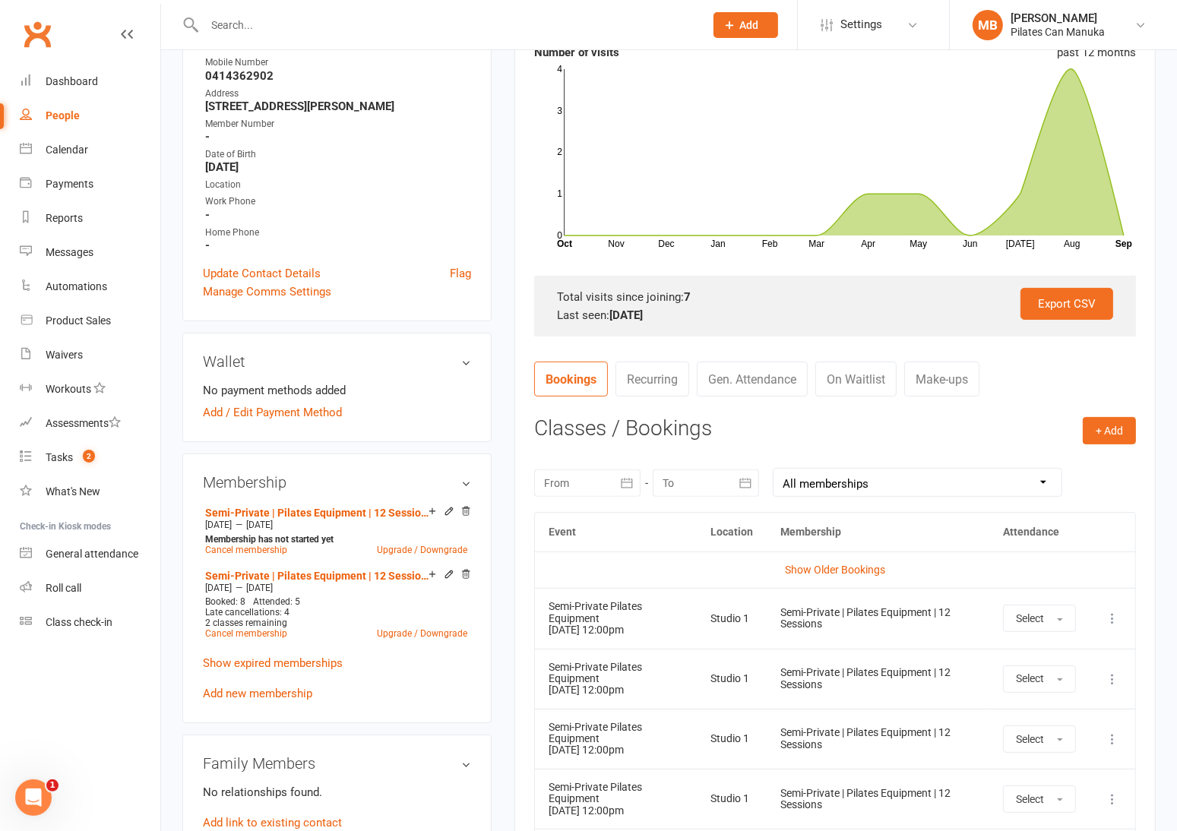
scroll to position [228, 0]
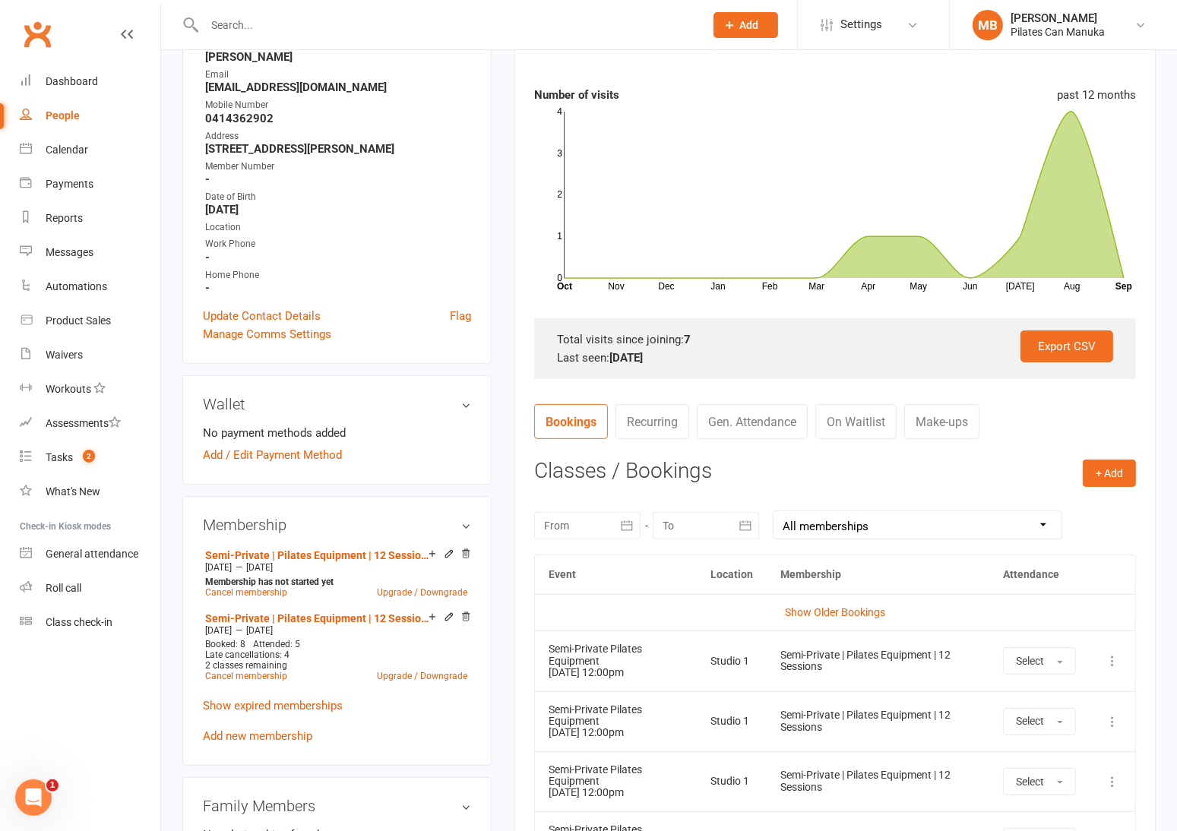
click at [956, 424] on link "Make-ups" at bounding box center [941, 421] width 75 height 35
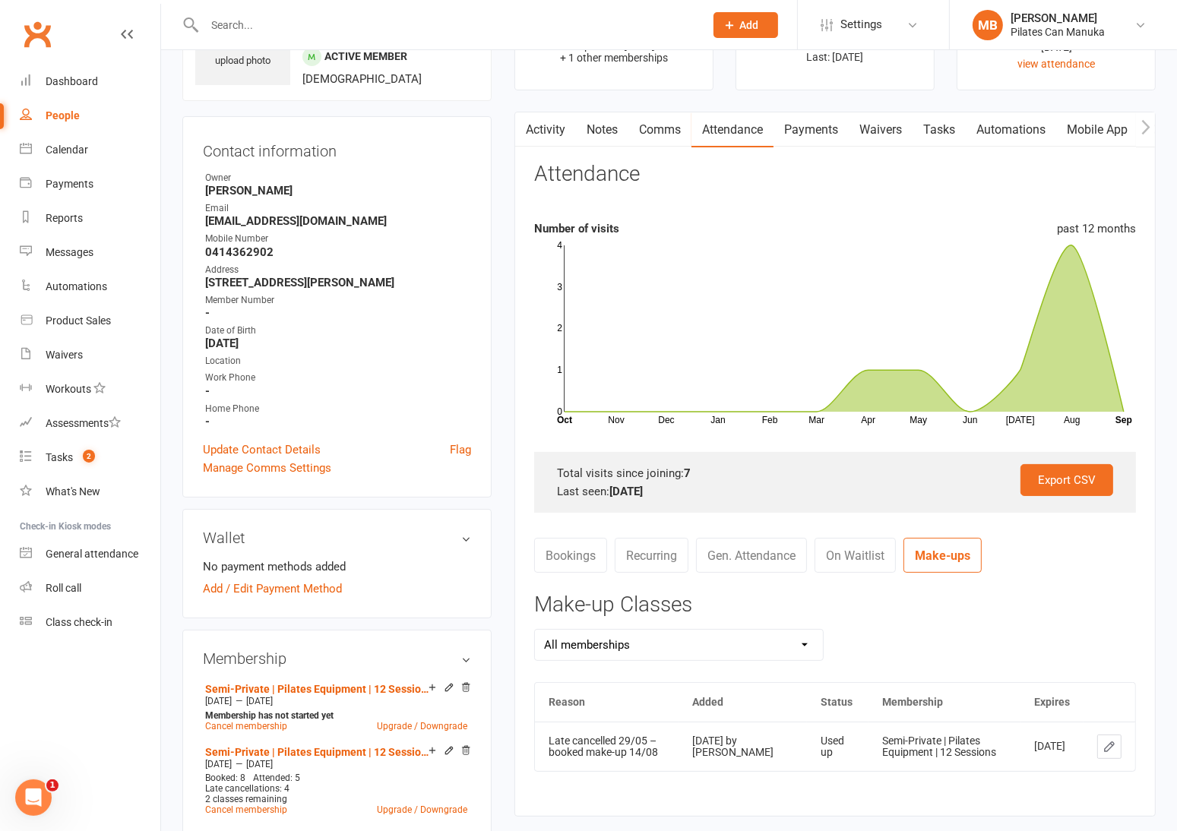
scroll to position [0, 0]
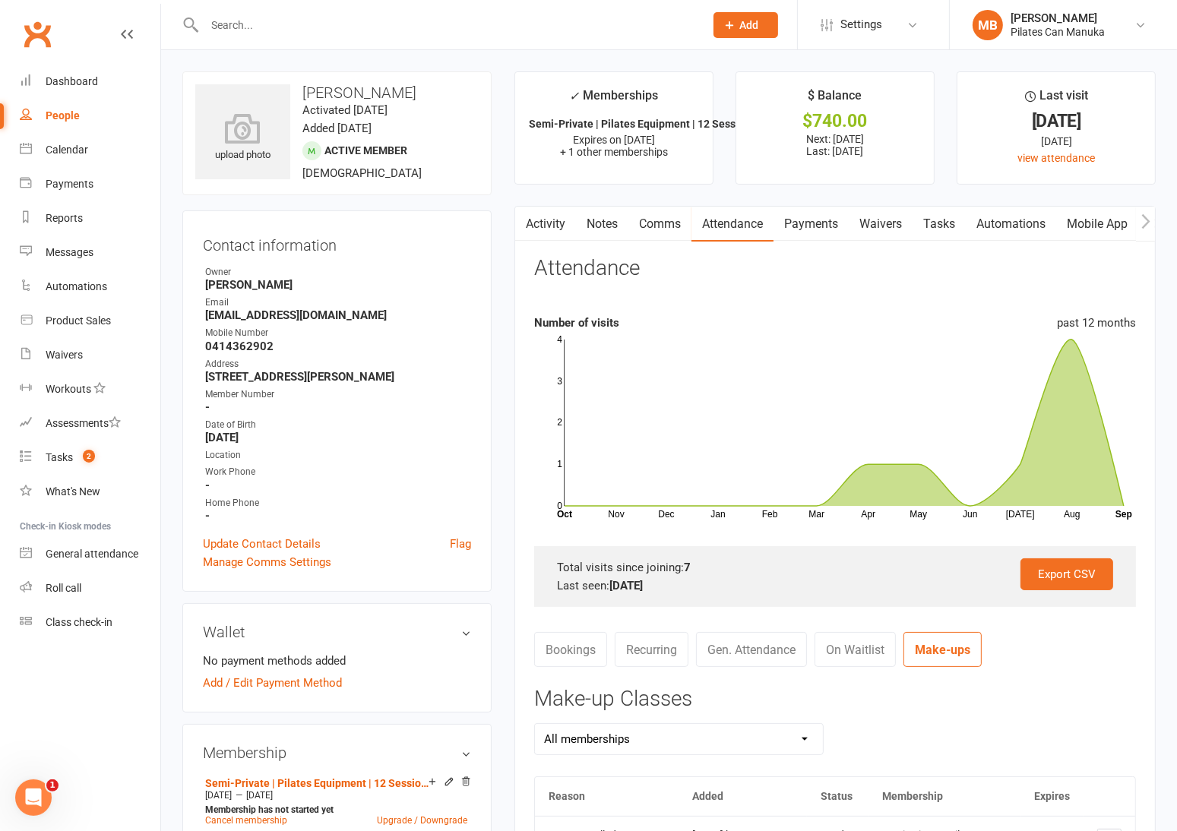
click at [546, 220] on link "Activity" at bounding box center [545, 224] width 61 height 35
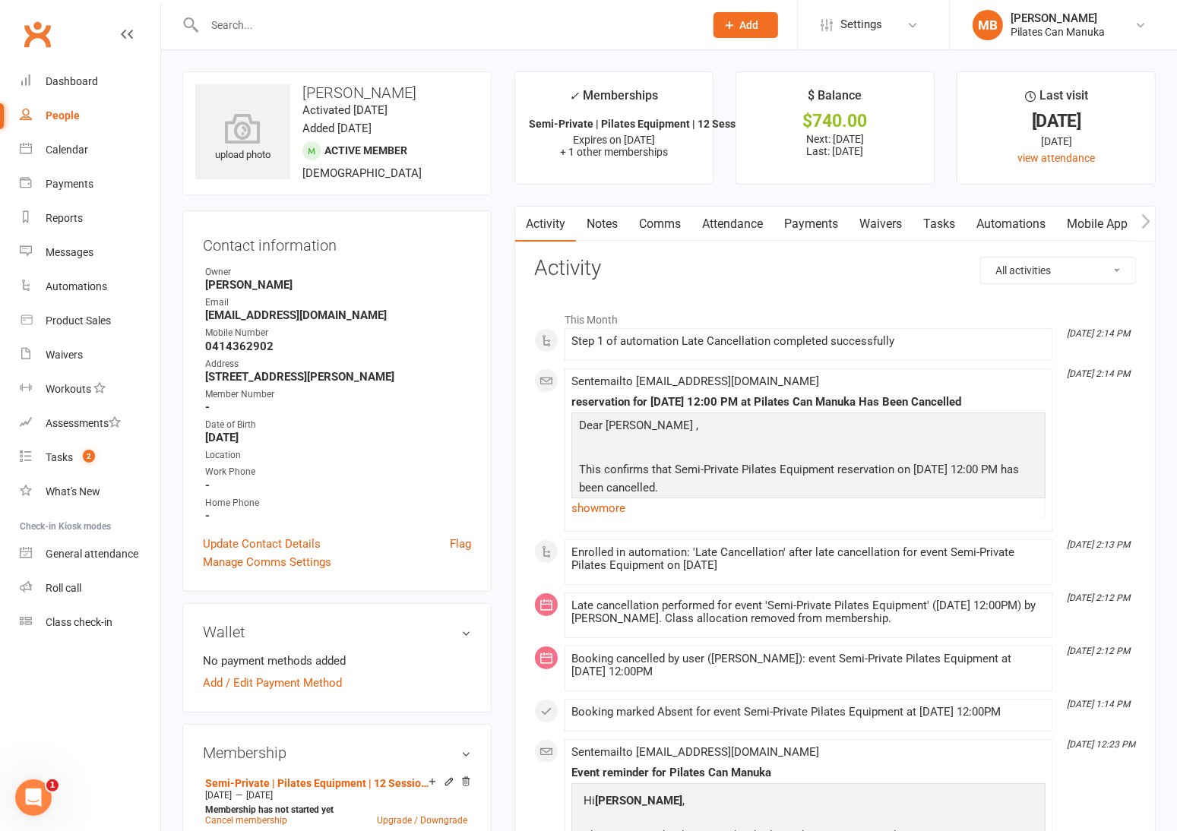
click at [726, 226] on link "Attendance" at bounding box center [733, 224] width 82 height 35
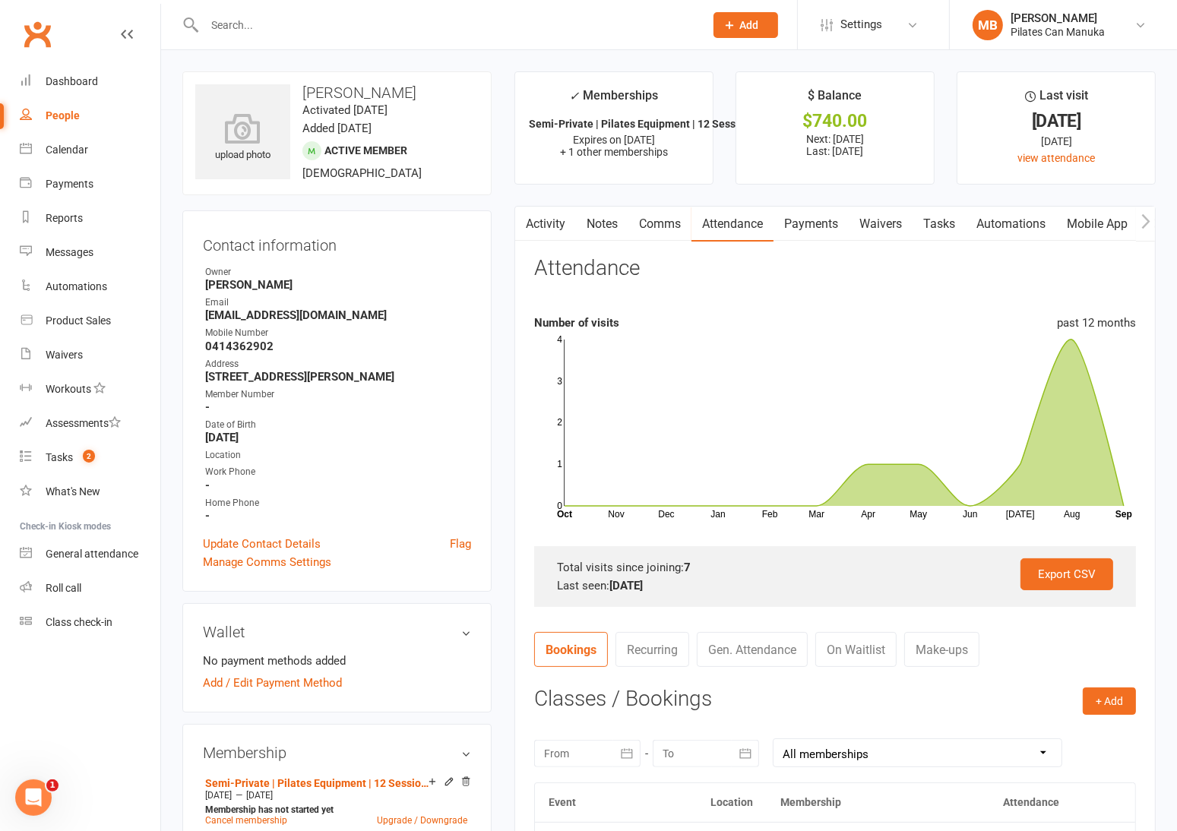
click at [618, 221] on link "Notes" at bounding box center [602, 224] width 52 height 35
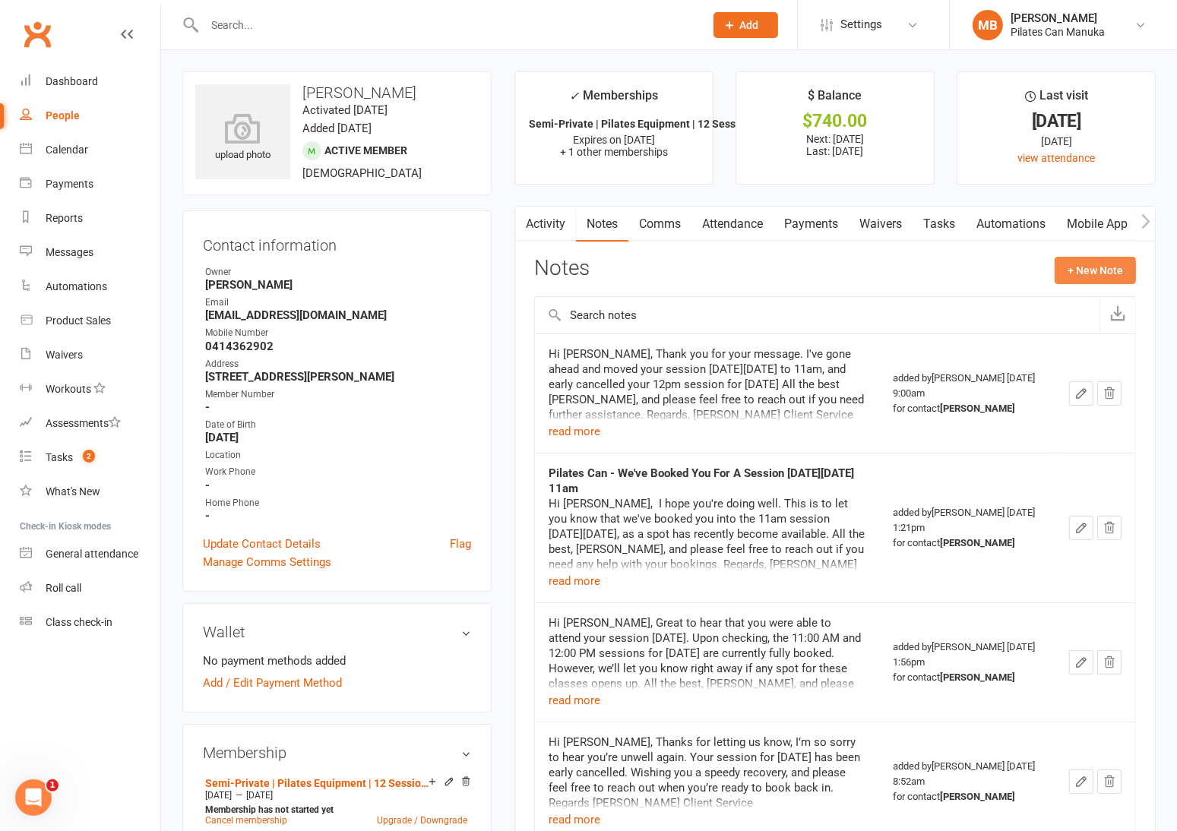
click at [1092, 274] on button "+ New Note" at bounding box center [1095, 270] width 81 height 27
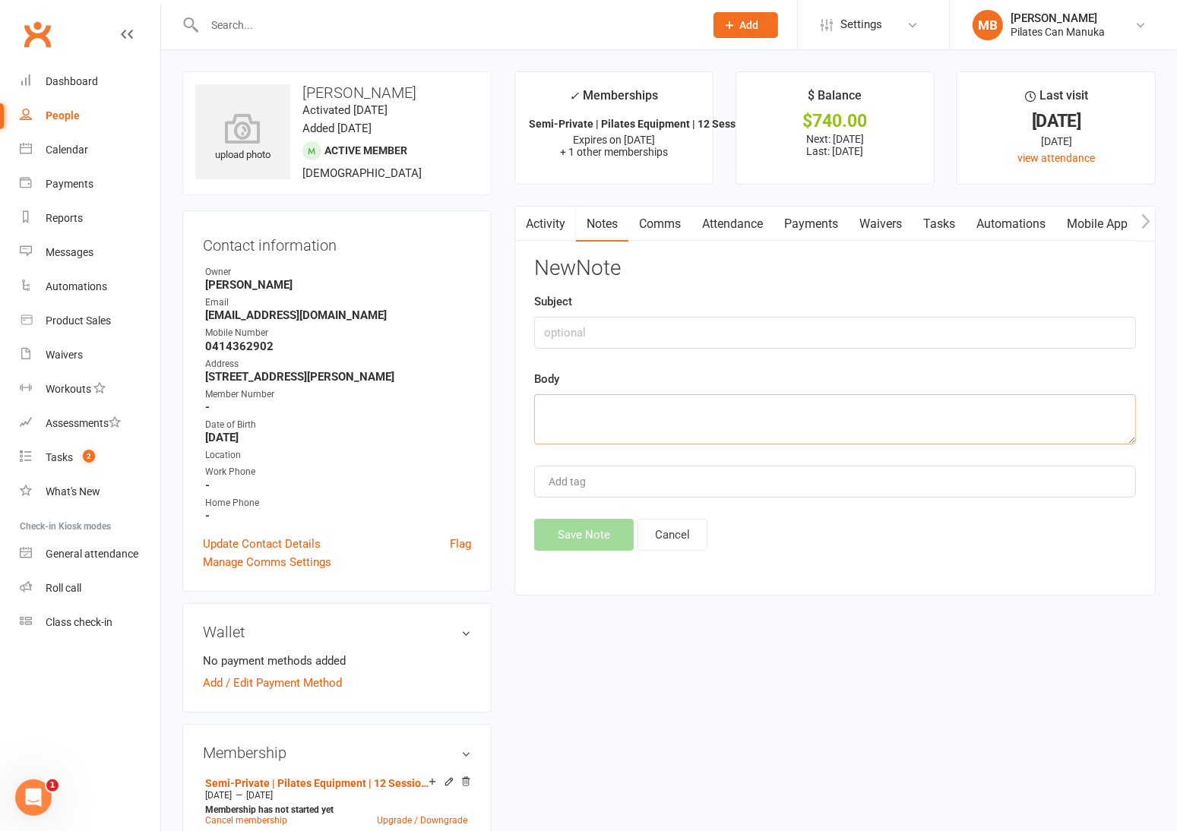
click at [640, 401] on textarea at bounding box center [835, 419] width 602 height 50
paste textarea "Hi Caterina, Thank you for reaching out and I'm sorry to hear that you're not f…"
type textarea "Hi Caterina, Thank you for reaching out and I'm sorry to hear that you're not f…"
click at [594, 546] on button "Save Note" at bounding box center [584, 535] width 100 height 32
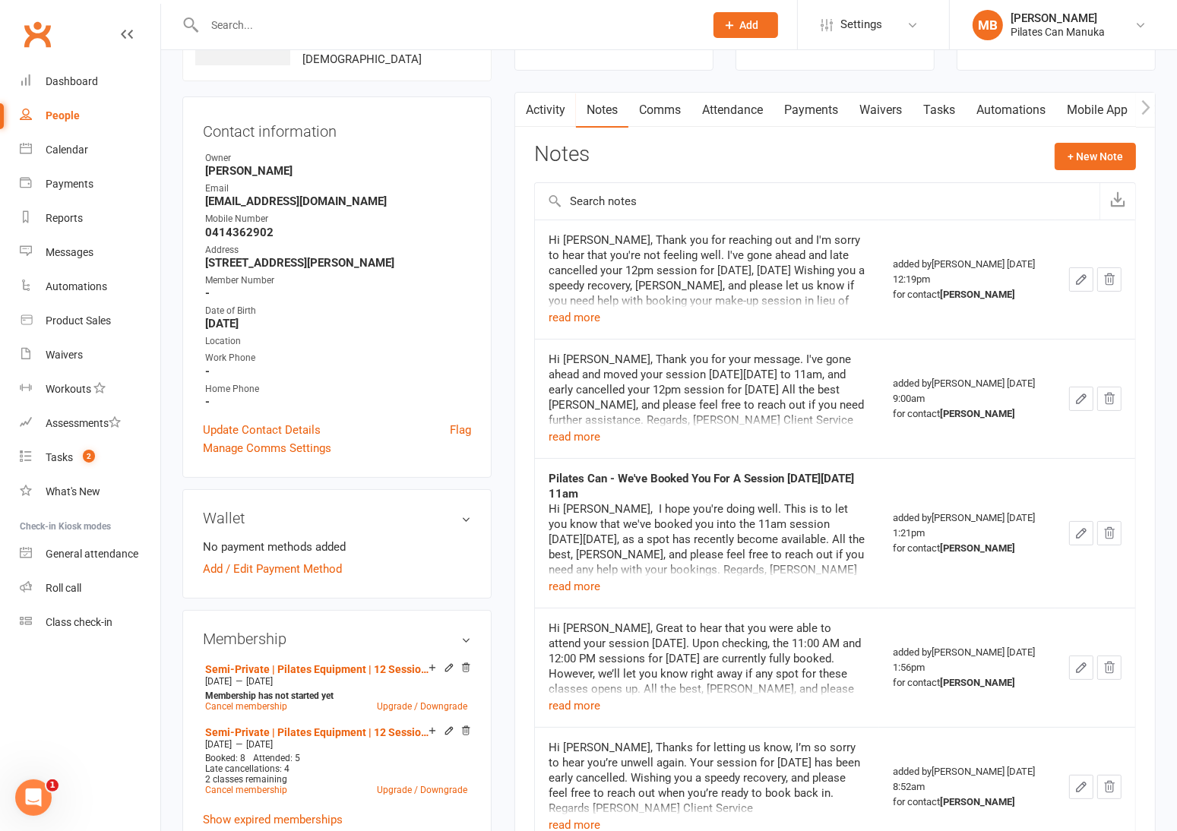
scroll to position [0, 0]
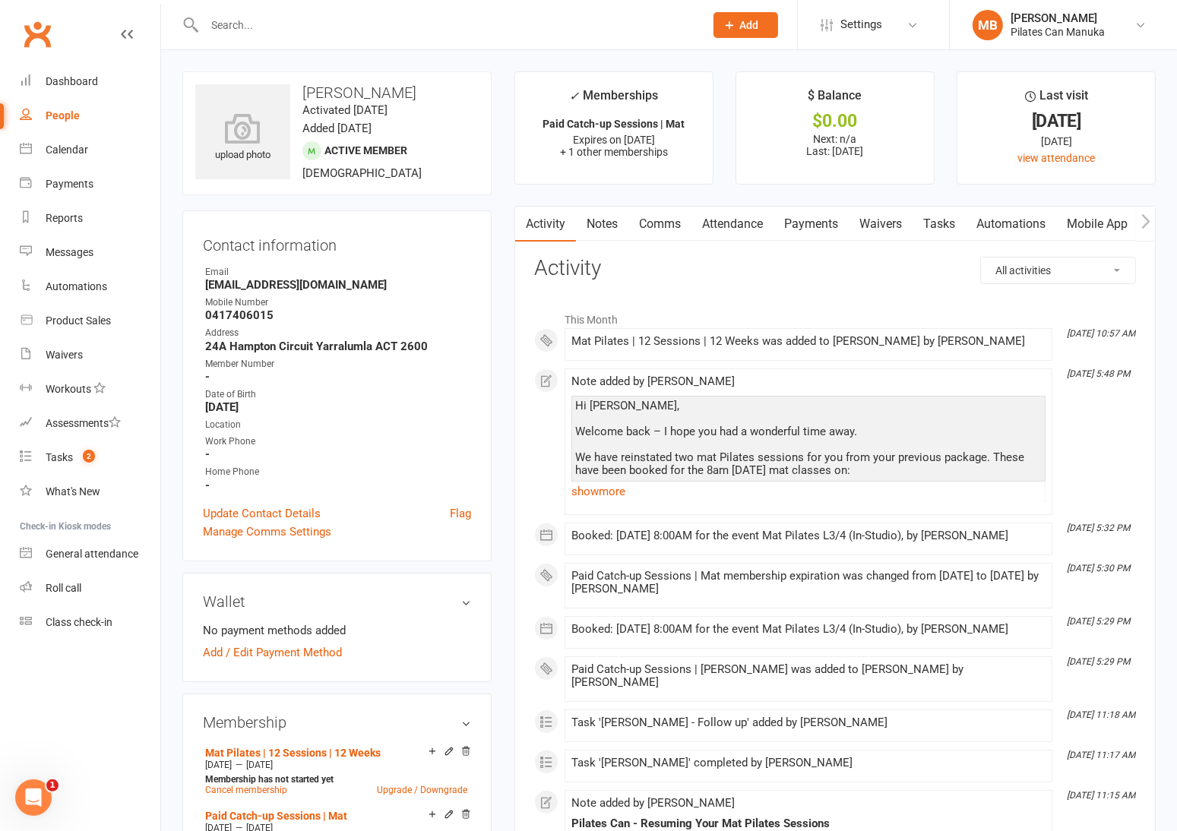
click at [809, 225] on link "Payments" at bounding box center [811, 224] width 75 height 35
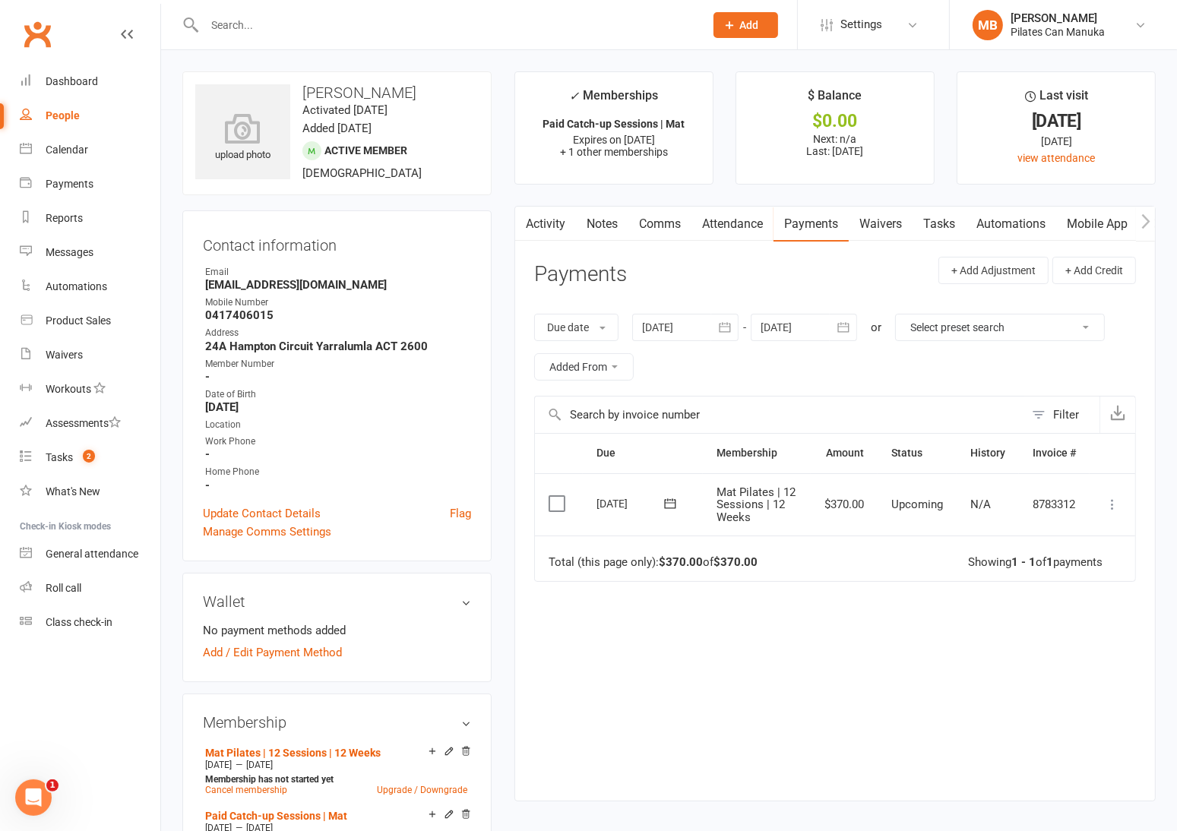
click at [845, 727] on div "Due Contact Membership Amount Status History Invoice # Select this [DATE] [PERS…" at bounding box center [835, 605] width 602 height 344
click at [367, 91] on h3 "[PERSON_NAME]" at bounding box center [336, 92] width 283 height 17
copy h3 "[PERSON_NAME]"
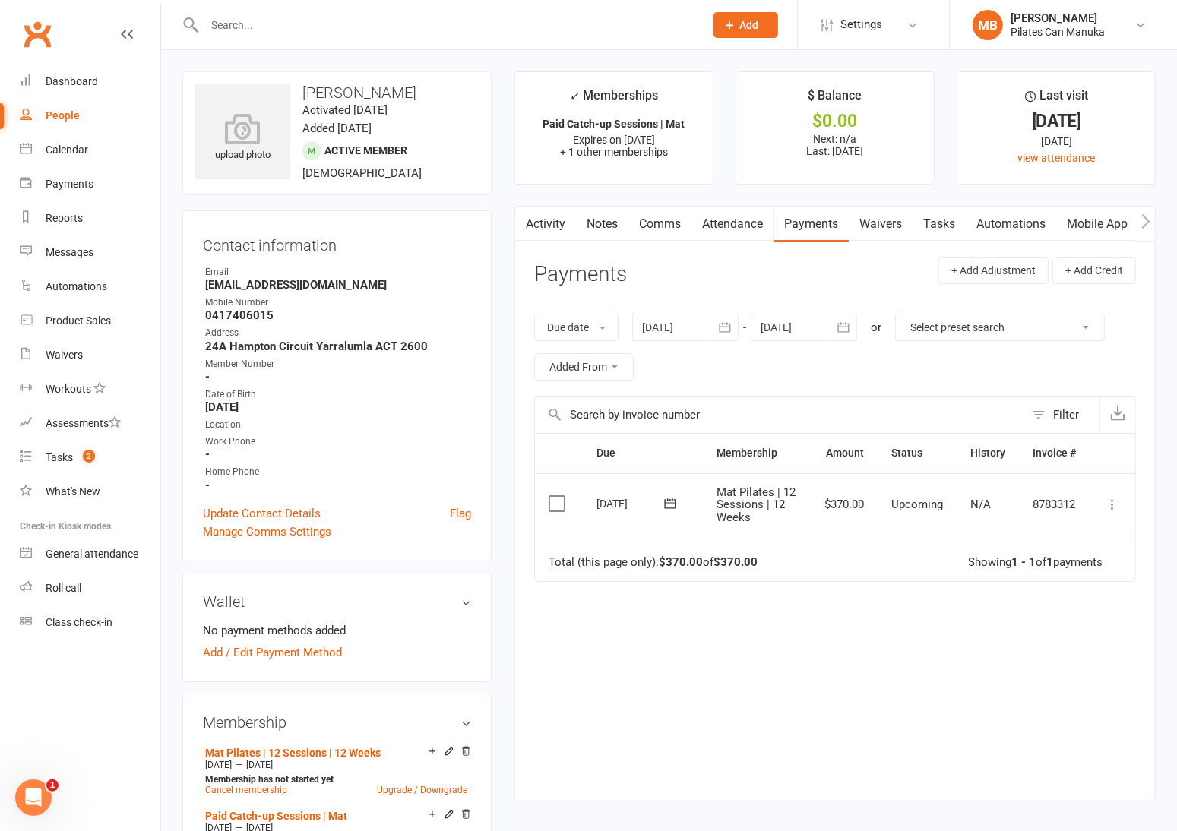
click at [268, 287] on strong "[EMAIL_ADDRESS][DOMAIN_NAME]" at bounding box center [338, 285] width 266 height 14
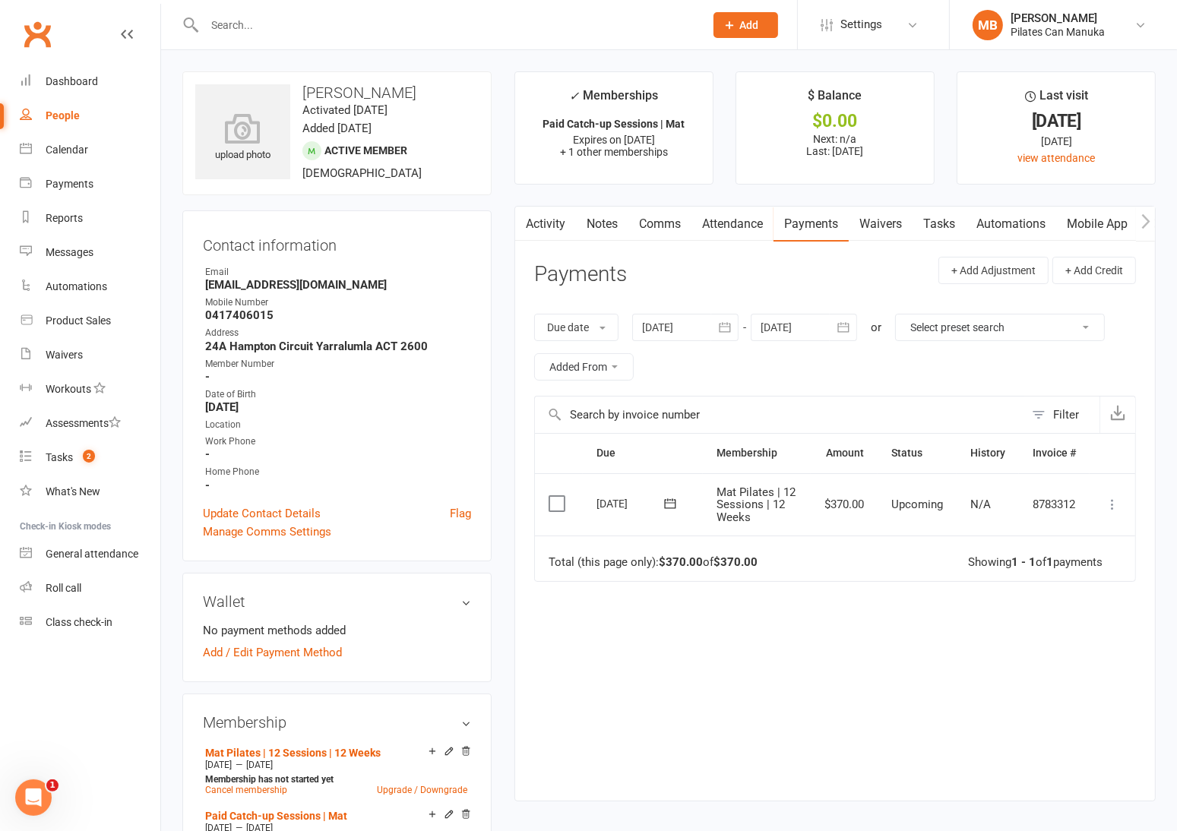
click at [1053, 501] on td "8783312" at bounding box center [1054, 504] width 71 height 63
copy td "8783312"
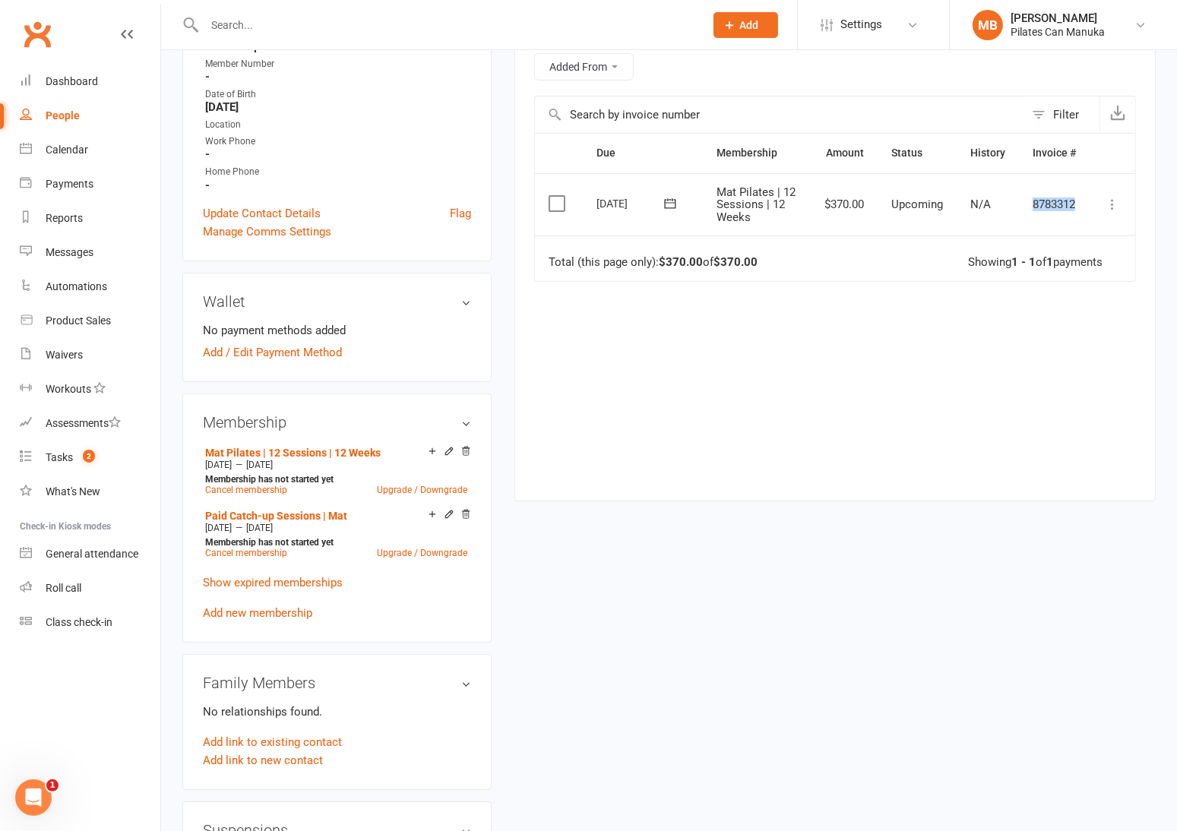
scroll to position [341, 0]
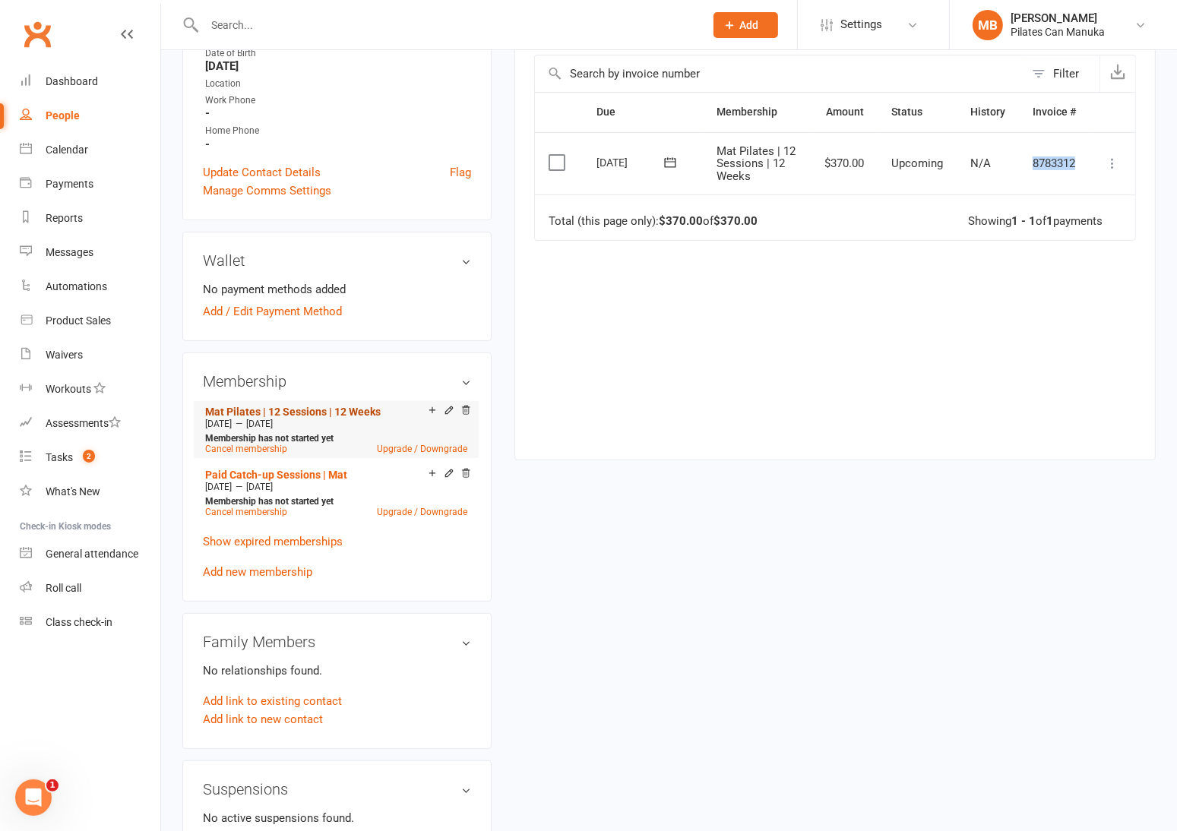
click at [286, 410] on link "Mat Pilates | 12 Sessions | 12 Weeks" at bounding box center [293, 412] width 176 height 12
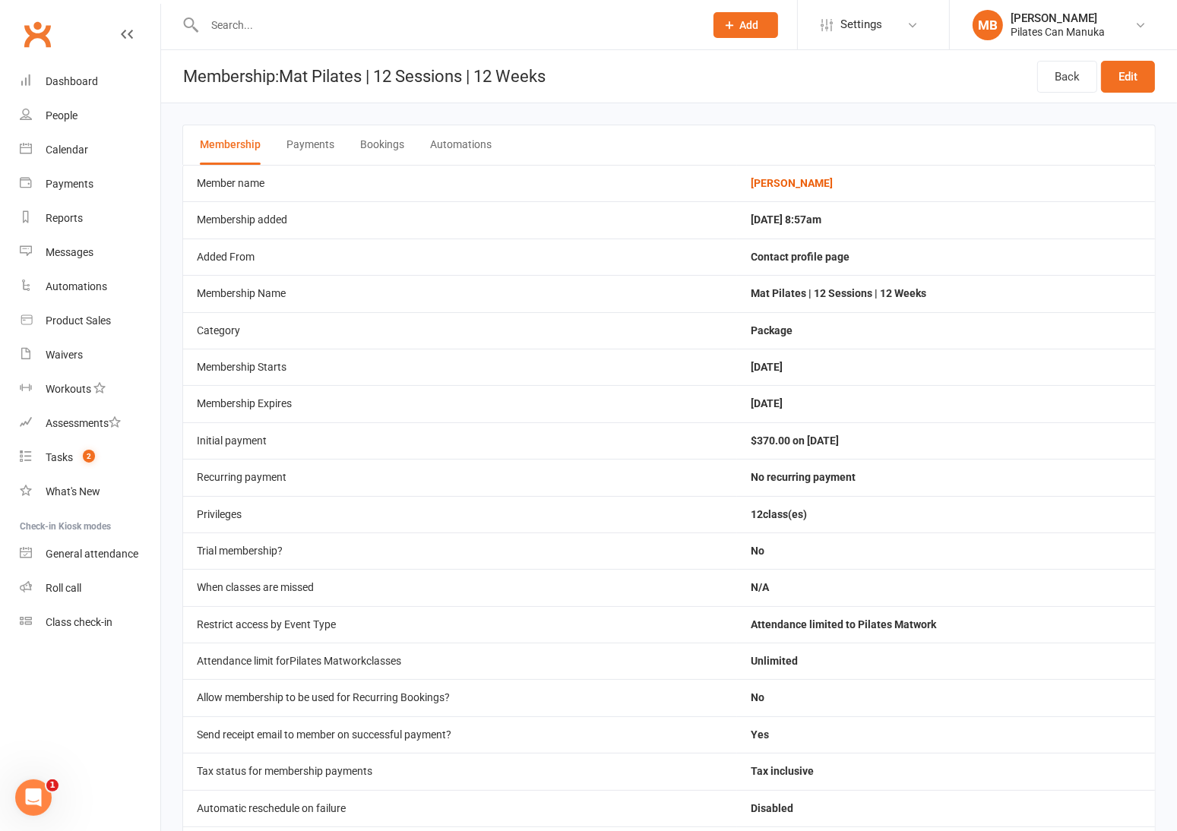
click at [382, 141] on button "Bookings" at bounding box center [382, 145] width 44 height 40
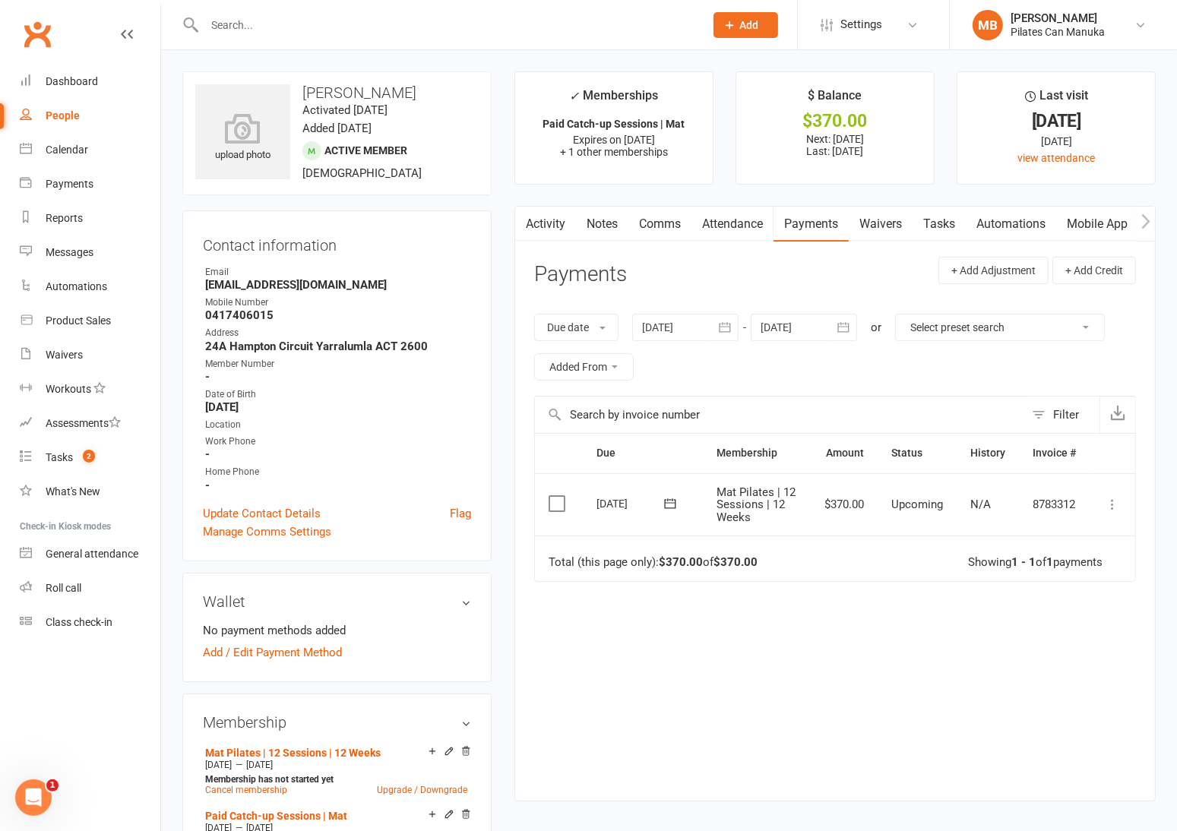
click at [745, 681] on div "Due Contact Membership Amount Status History Invoice # Select this [DATE] [PERS…" at bounding box center [835, 605] width 602 height 344
click at [549, 225] on link "Activity" at bounding box center [545, 224] width 61 height 35
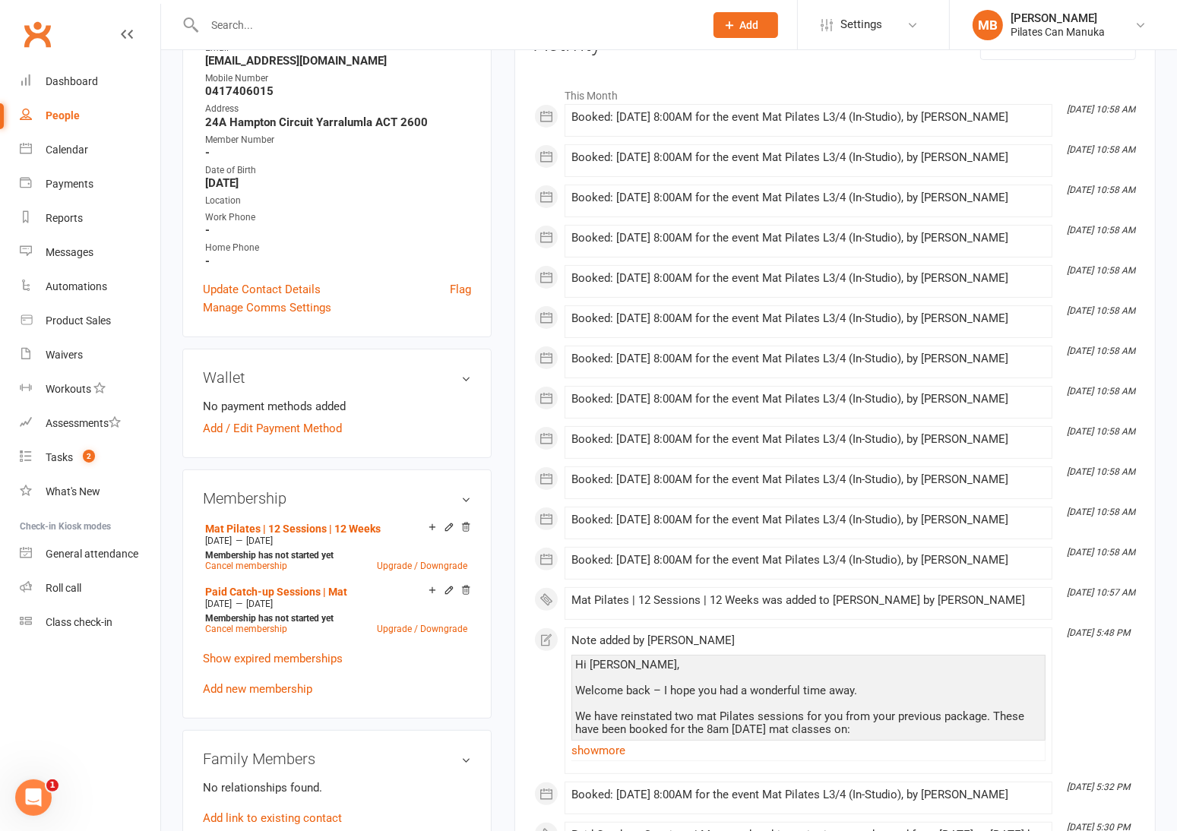
scroll to position [114, 0]
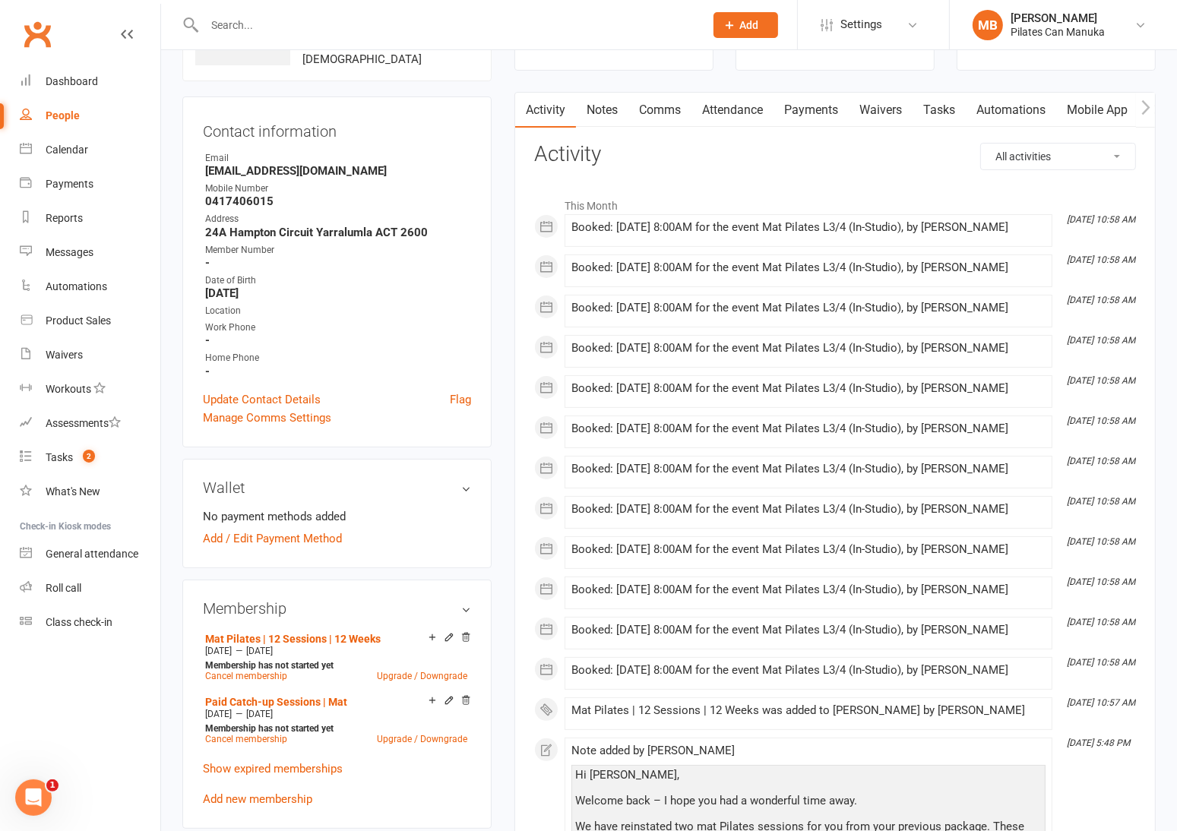
click at [389, 32] on input "text" at bounding box center [447, 24] width 494 height 21
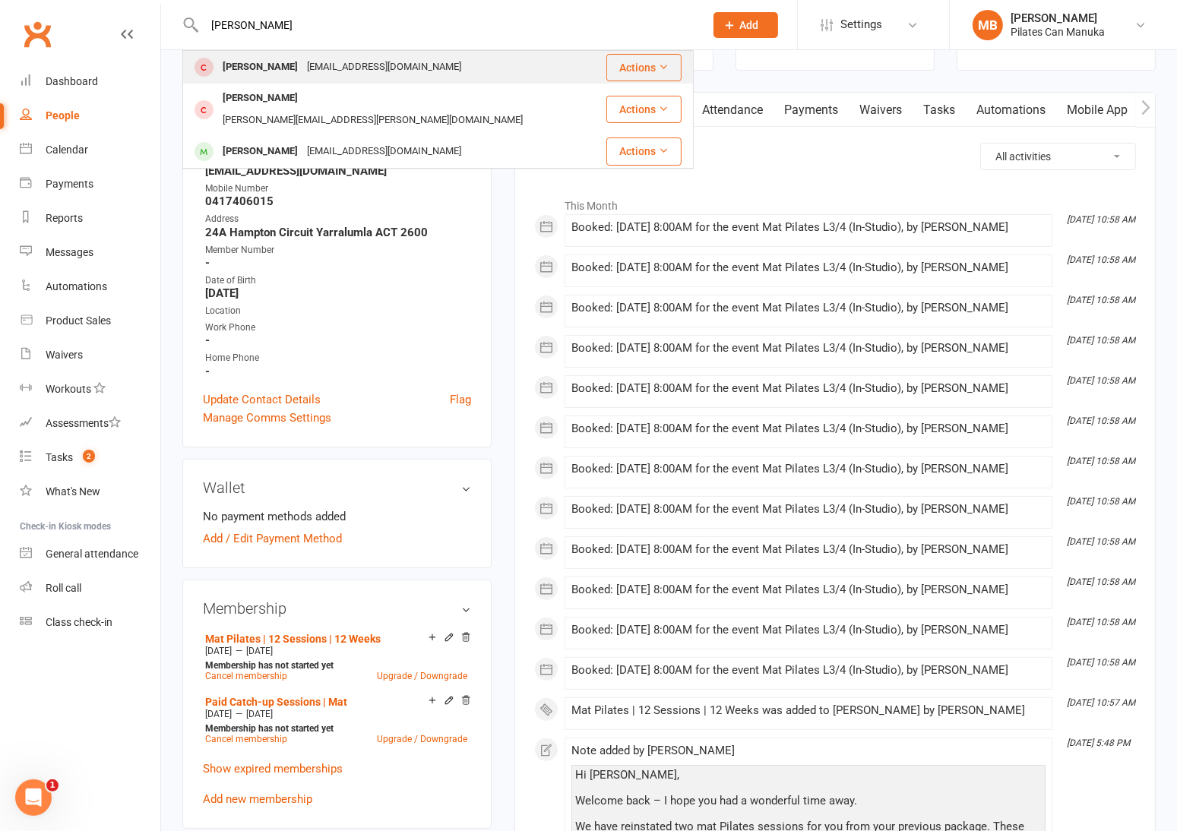
type input "[PERSON_NAME]"
click at [363, 68] on div "[EMAIL_ADDRESS][DOMAIN_NAME]" at bounding box center [383, 67] width 163 height 22
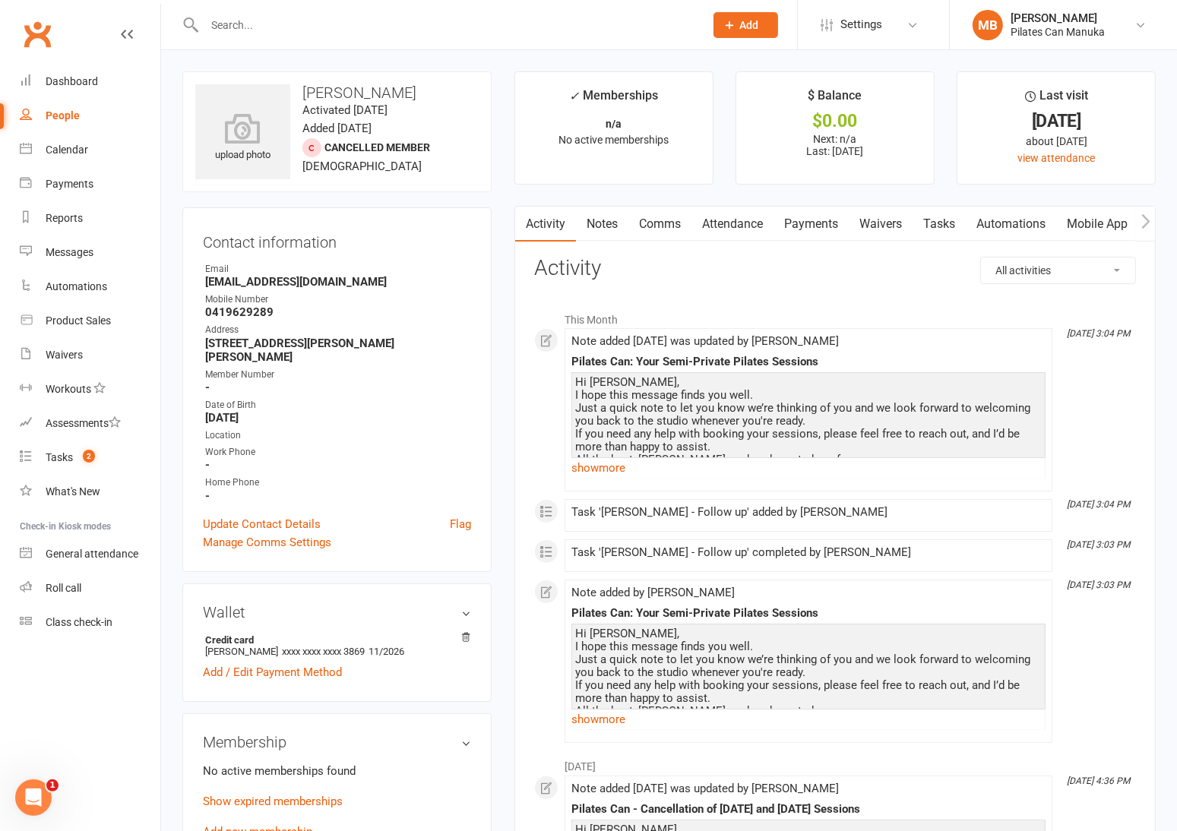
click at [312, 287] on strong "[EMAIL_ADDRESS][DOMAIN_NAME]" at bounding box center [338, 282] width 266 height 14
copy render-form-field "[EMAIL_ADDRESS][DOMAIN_NAME]"
click at [391, 29] on input "text" at bounding box center [447, 24] width 494 height 21
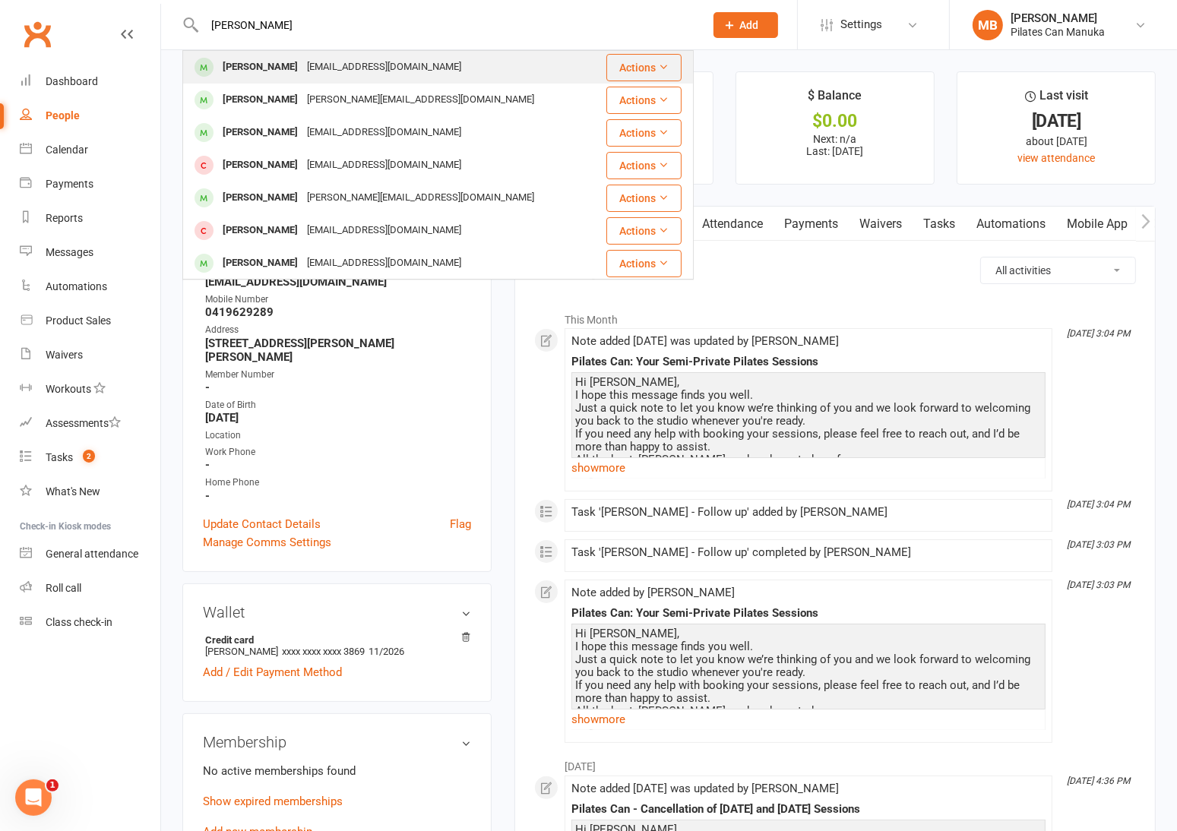
type input "[PERSON_NAME]"
click at [378, 70] on div "[EMAIL_ADDRESS][DOMAIN_NAME]" at bounding box center [383, 67] width 163 height 22
